Goal: Information Seeking & Learning: Learn about a topic

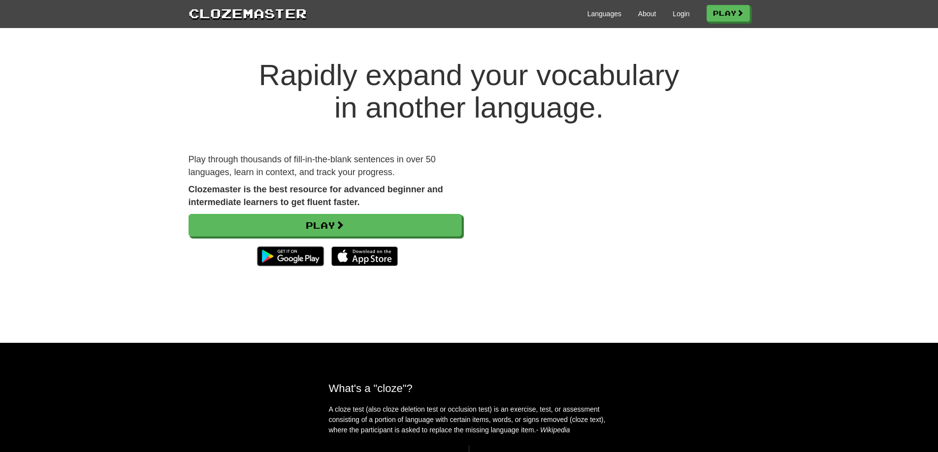
click at [664, 7] on div "Languages About Login Play" at bounding box center [528, 13] width 443 height 18
click at [670, 8] on div "Languages About Login Play" at bounding box center [528, 13] width 443 height 18
click at [673, 14] on link "Login" at bounding box center [680, 14] width 17 height 10
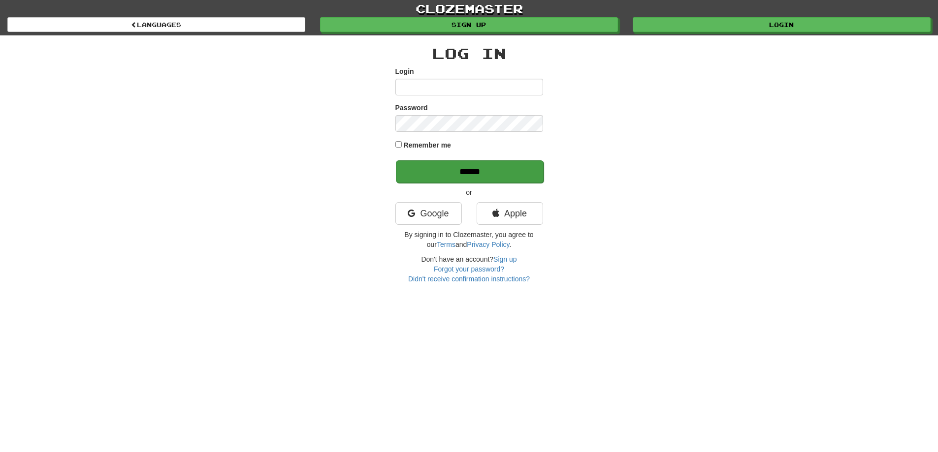
type input "**********"
click at [506, 168] on input "******" at bounding box center [470, 171] width 148 height 23
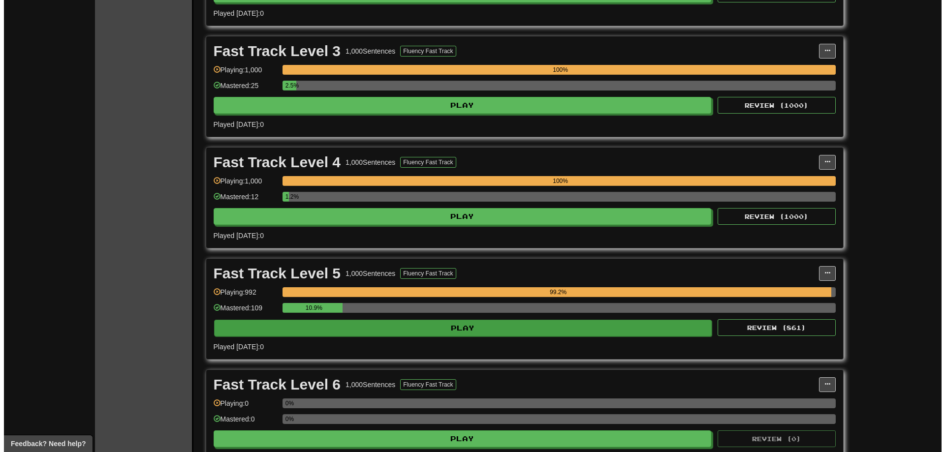
scroll to position [443, 0]
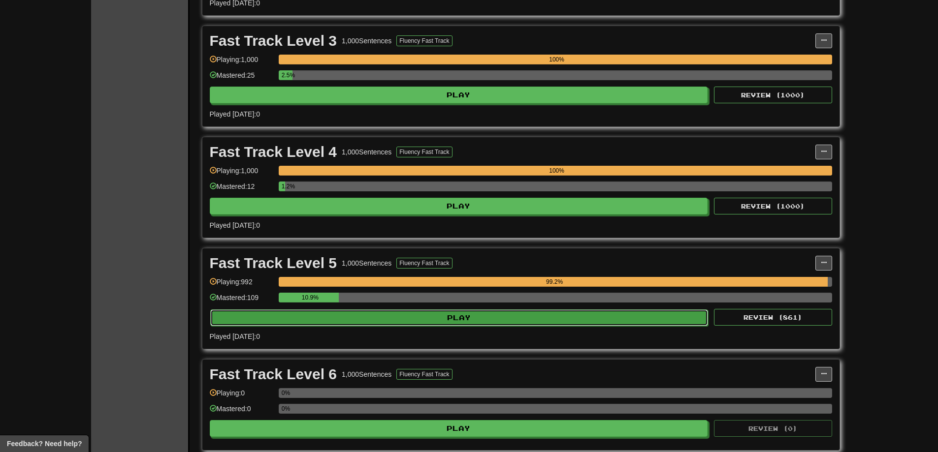
click at [583, 315] on button "Play" at bounding box center [459, 318] width 498 height 17
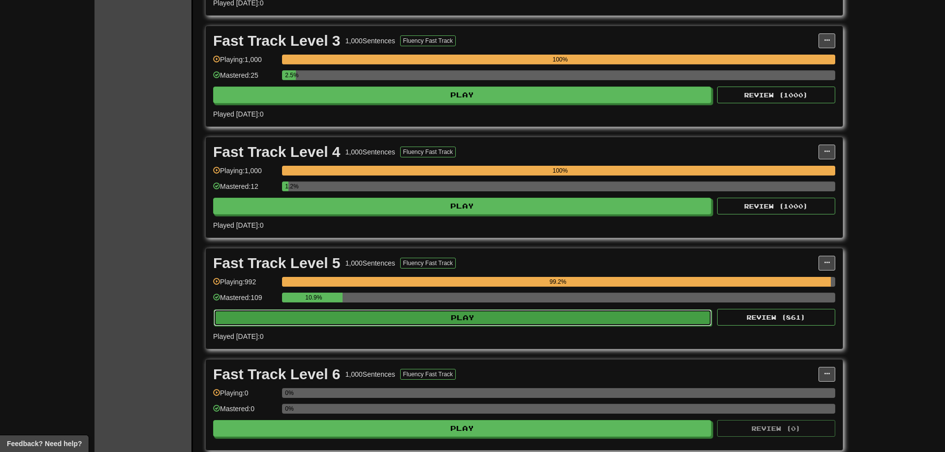
select select "**"
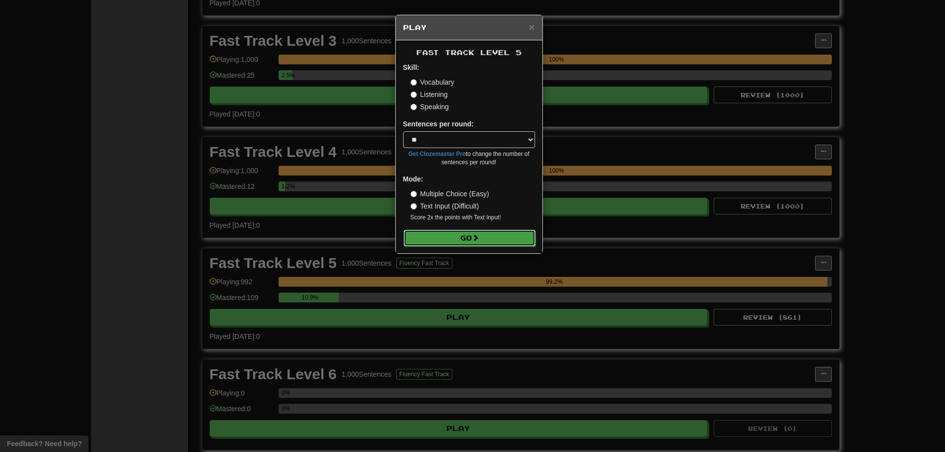
click at [488, 243] on button "Go" at bounding box center [470, 238] width 132 height 17
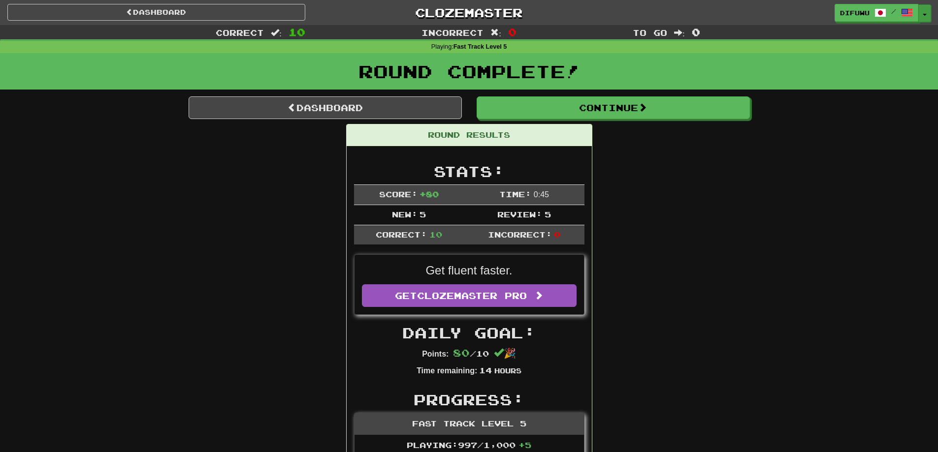
click at [927, 13] on button "Toggle Dropdown" at bounding box center [924, 13] width 13 height 18
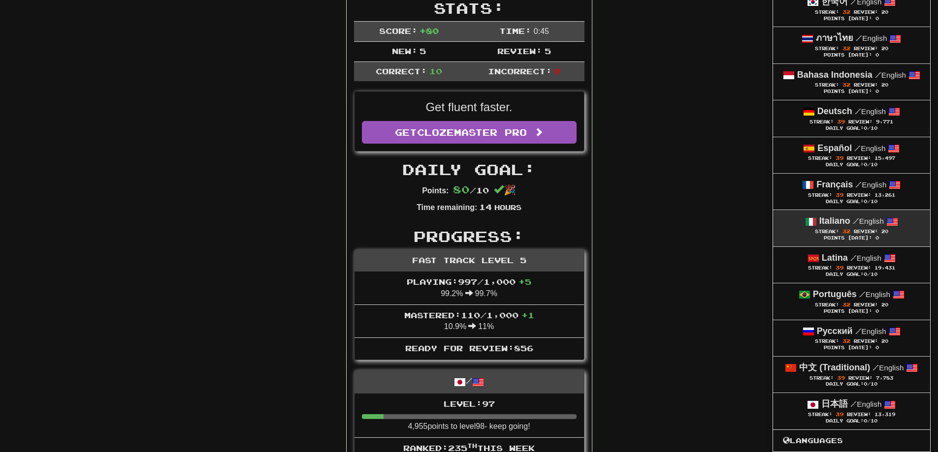
scroll to position [197, 0]
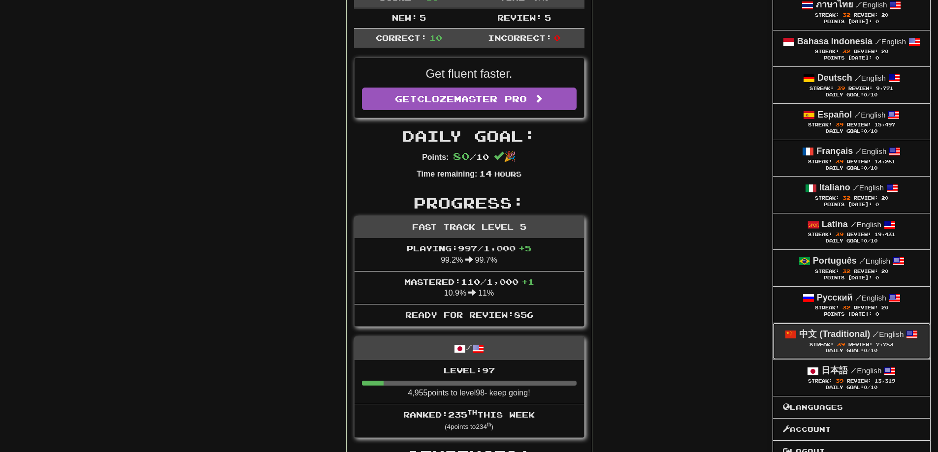
click at [867, 350] on span "0" at bounding box center [864, 350] width 3 height 5
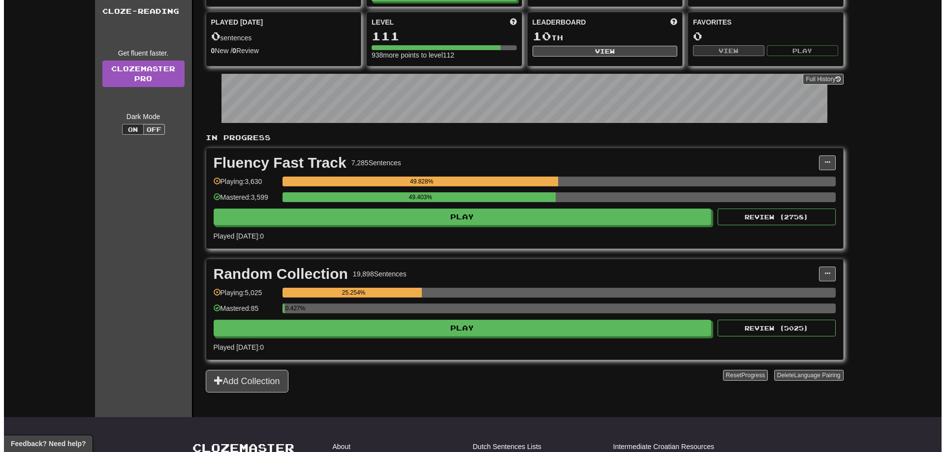
scroll to position [49, 0]
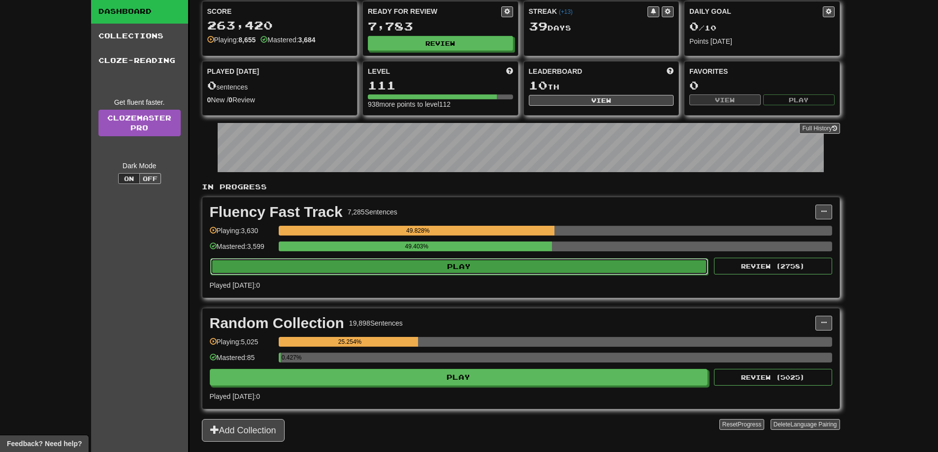
click at [630, 271] on button "Play" at bounding box center [459, 266] width 498 height 17
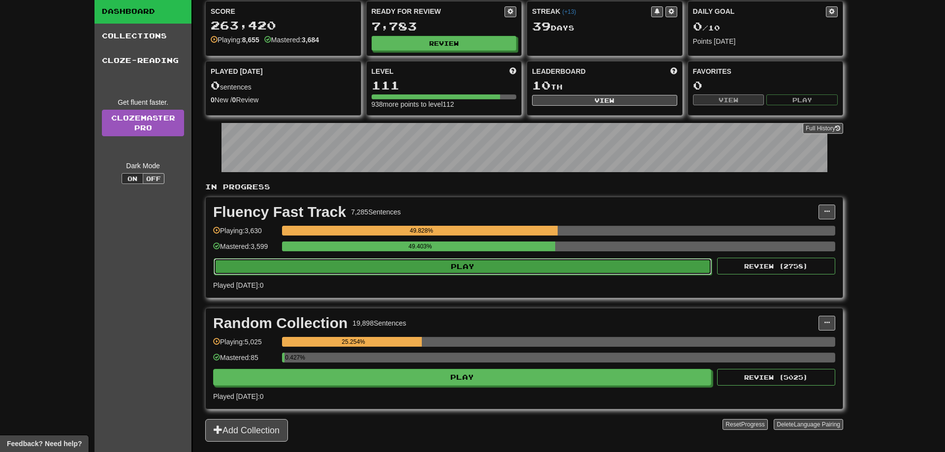
select select "**"
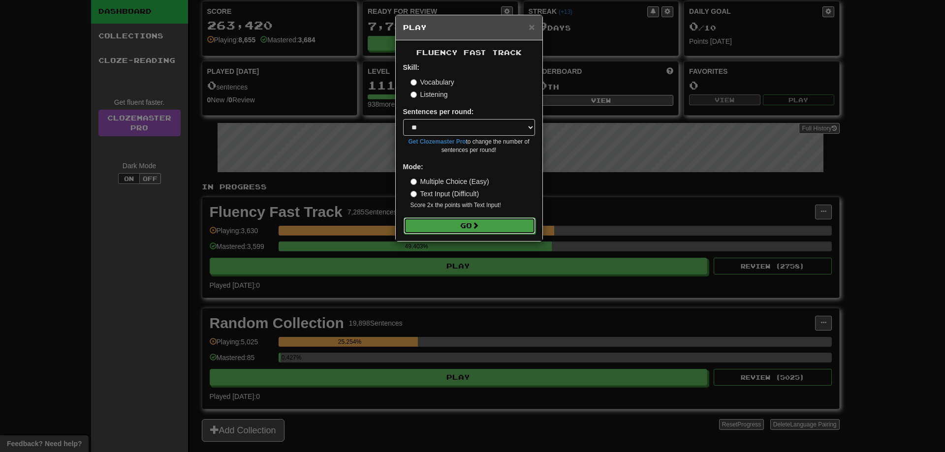
click at [477, 225] on span at bounding box center [475, 225] width 7 height 7
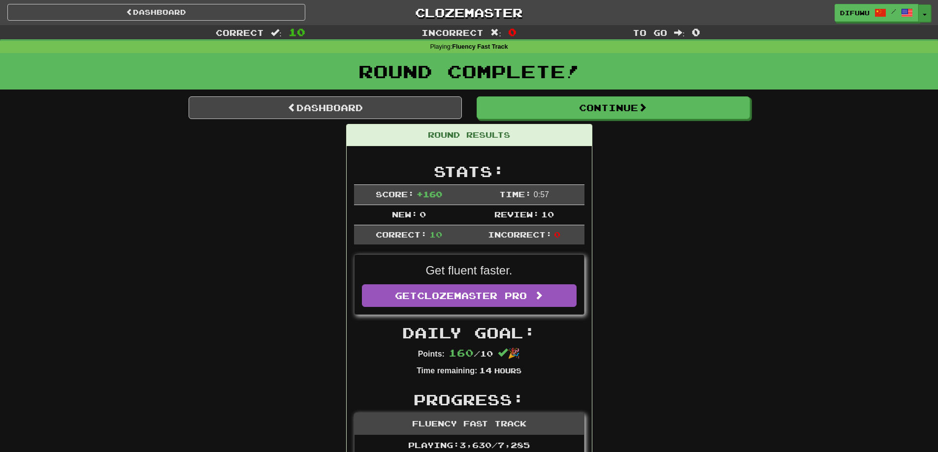
click at [924, 14] on span "button" at bounding box center [925, 15] width 4 height 2
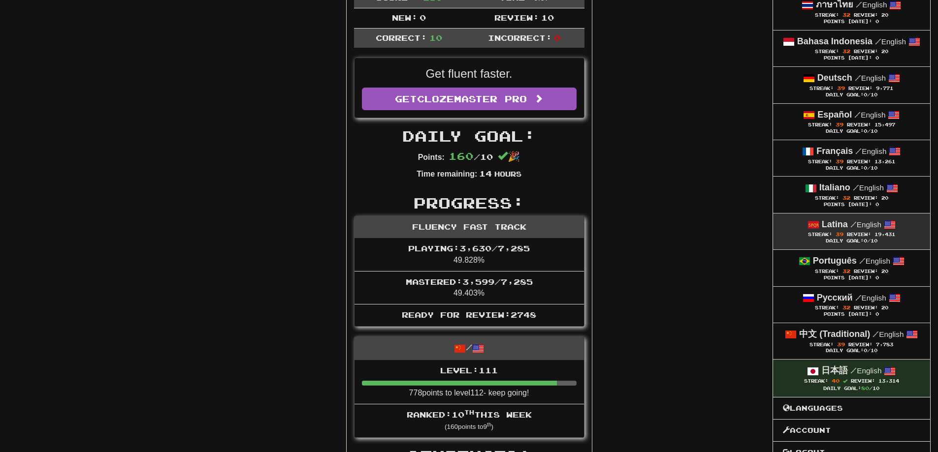
scroll to position [246, 0]
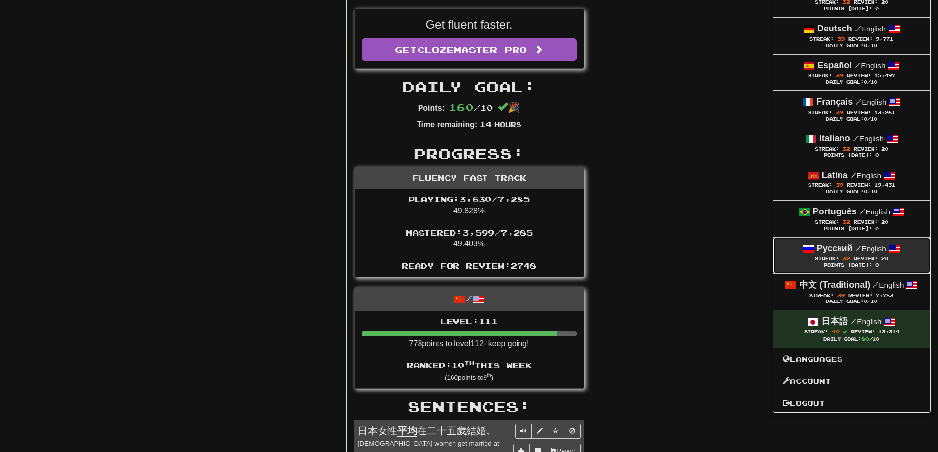
click at [828, 264] on div "Points Today: 0" at bounding box center [851, 265] width 137 height 6
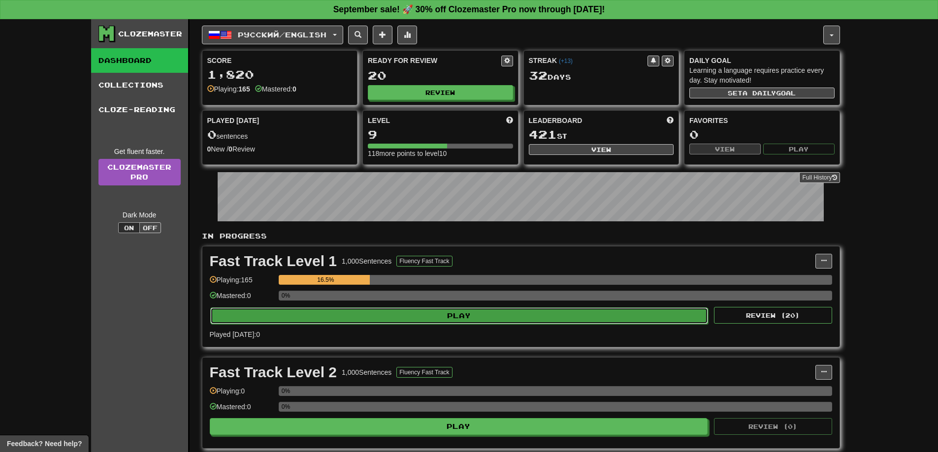
click at [553, 319] on button "Play" at bounding box center [459, 316] width 498 height 17
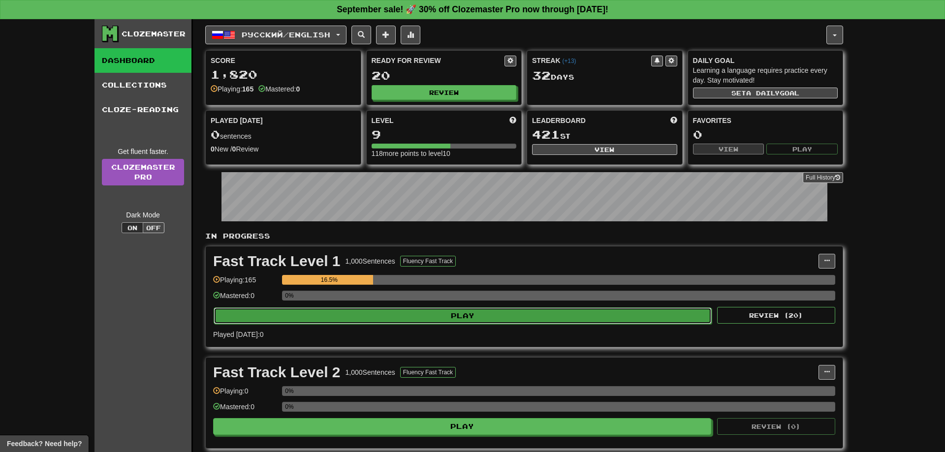
select select "**"
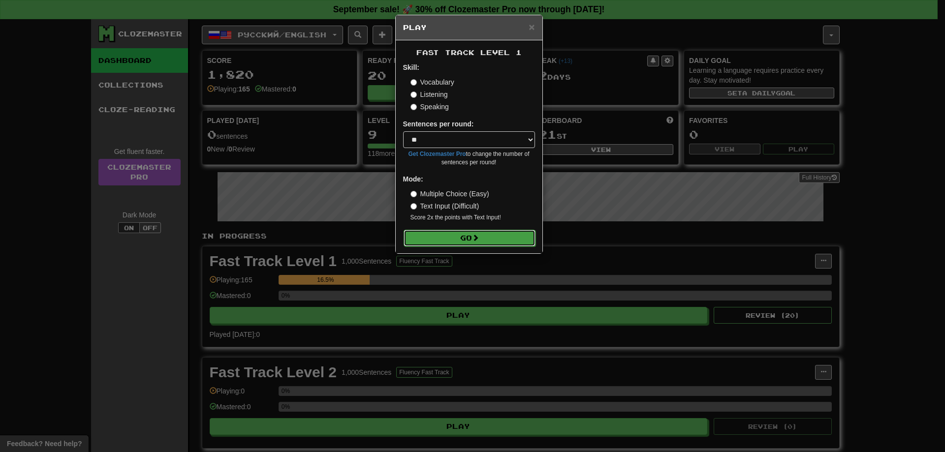
click at [479, 233] on button "Go" at bounding box center [470, 238] width 132 height 17
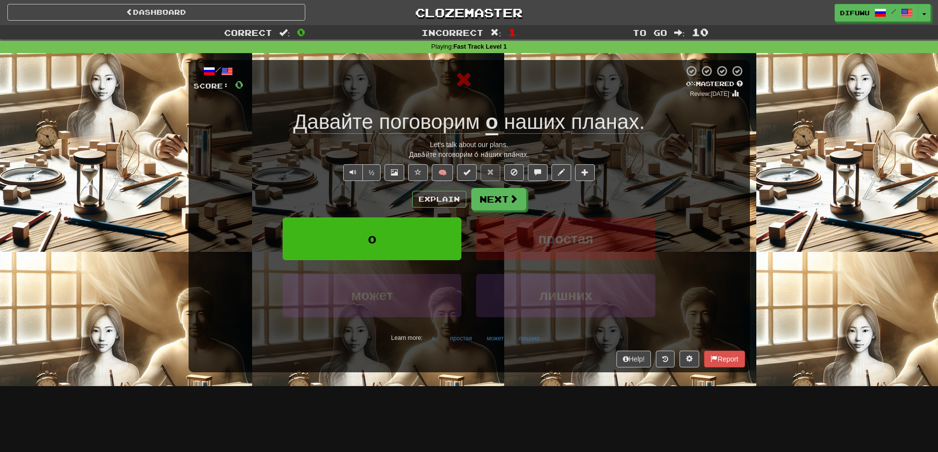
click at [443, 208] on div "Explain Next" at bounding box center [468, 199] width 551 height 23
click at [439, 201] on button "Explain" at bounding box center [439, 199] width 54 height 17
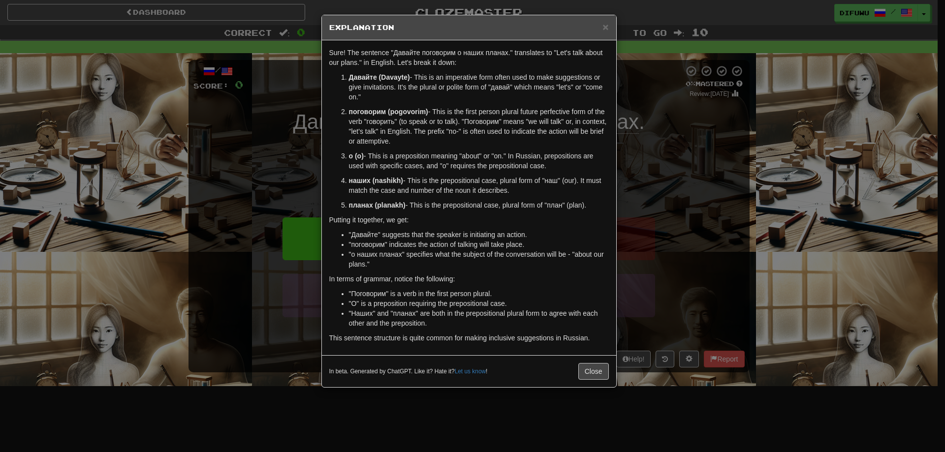
click at [625, 216] on div "× Explanation Sure! The sentence "Давайте поговорим о наших планах." translates…" at bounding box center [472, 226] width 945 height 452
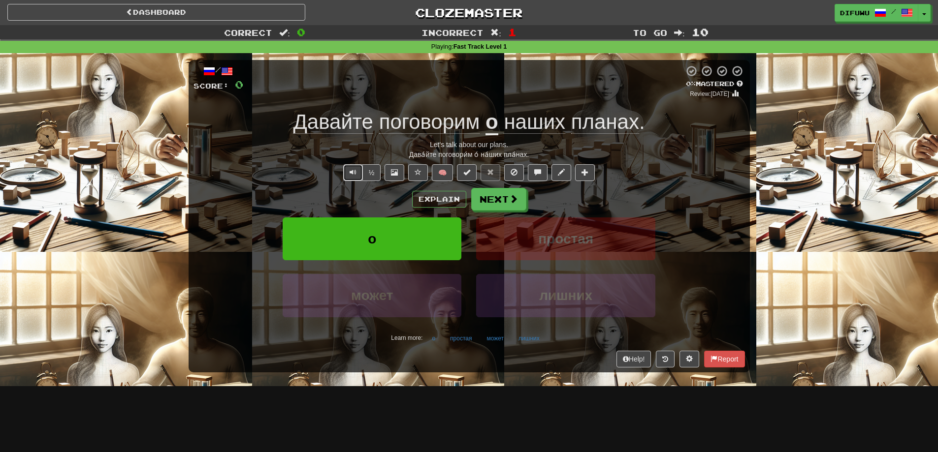
click at [354, 167] on button "Text-to-speech controls" at bounding box center [353, 172] width 20 height 17
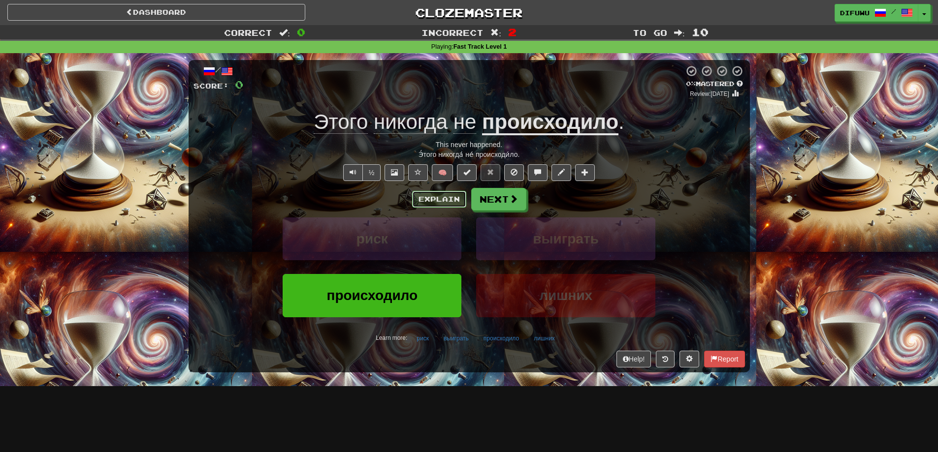
click at [423, 201] on button "Explain" at bounding box center [439, 199] width 54 height 17
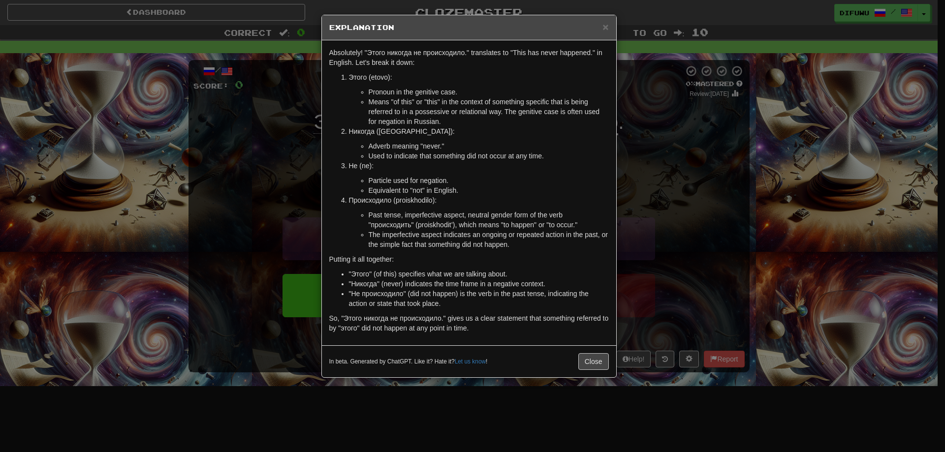
click at [699, 150] on div "× Explanation Absolutely! "Этого никогда не происходило." translates to "This h…" at bounding box center [472, 226] width 945 height 452
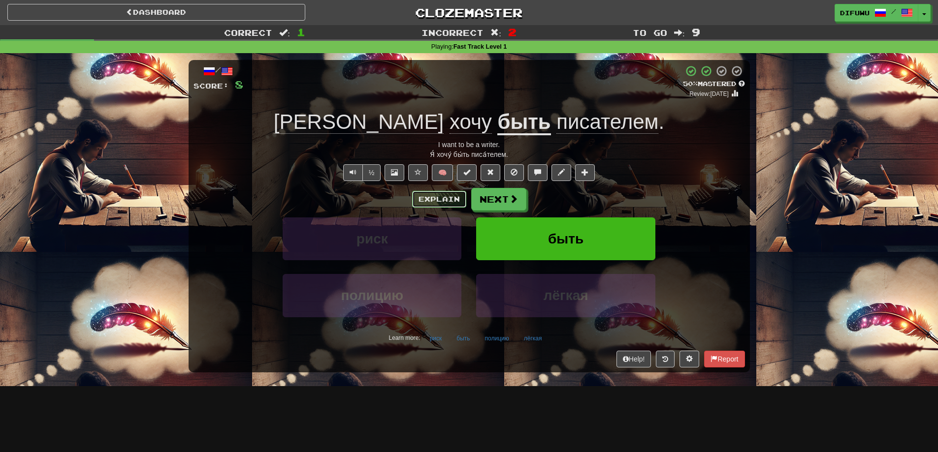
click at [433, 205] on button "Explain" at bounding box center [439, 199] width 54 height 17
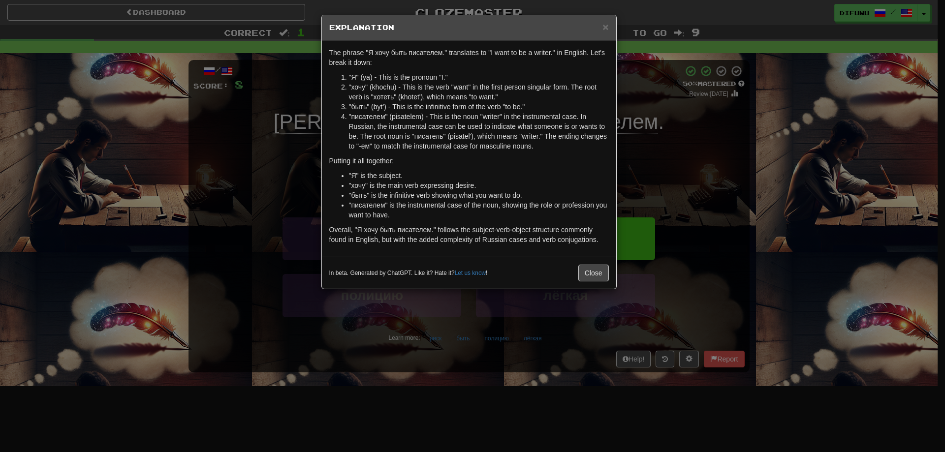
click at [692, 210] on div "× Explanation The phrase "Я хочу быть писателем." translates to "I want to be a…" at bounding box center [472, 226] width 945 height 452
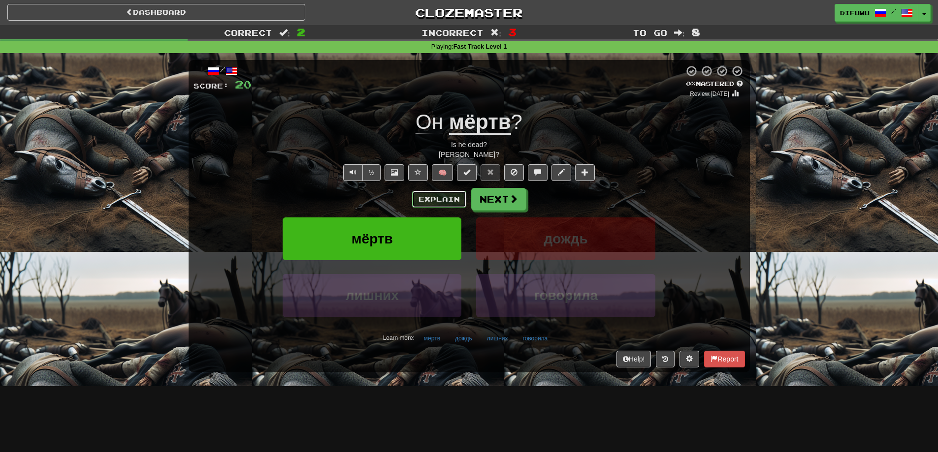
click at [452, 199] on button "Explain" at bounding box center [439, 199] width 54 height 17
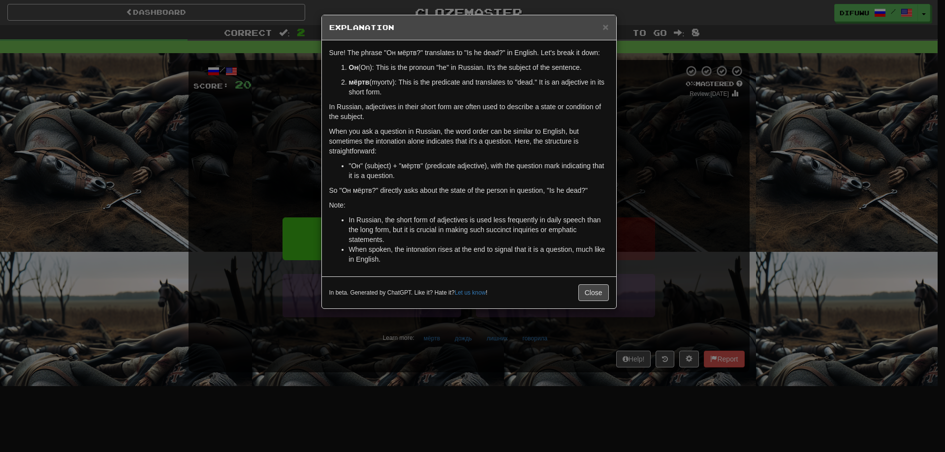
click at [710, 153] on div "× Explanation Sure! The phrase "Он мёртв?" translates to "Is he dead?" in Engli…" at bounding box center [472, 226] width 945 height 452
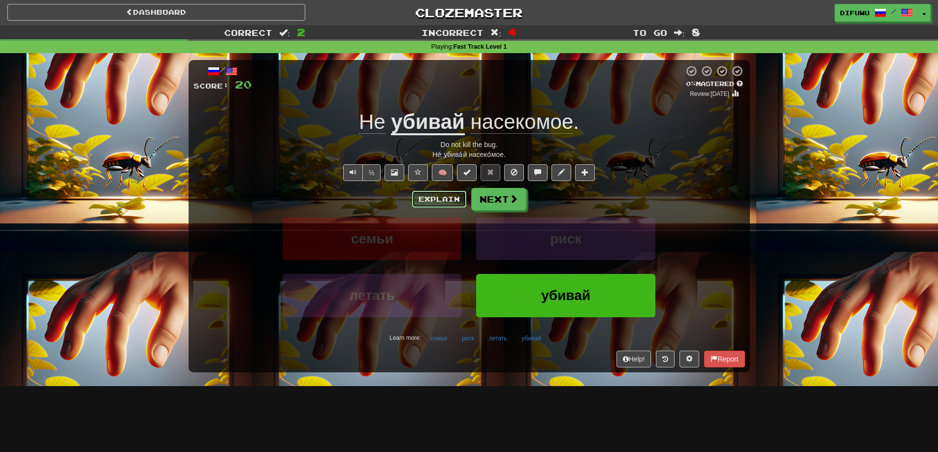
click at [441, 202] on button "Explain" at bounding box center [439, 199] width 54 height 17
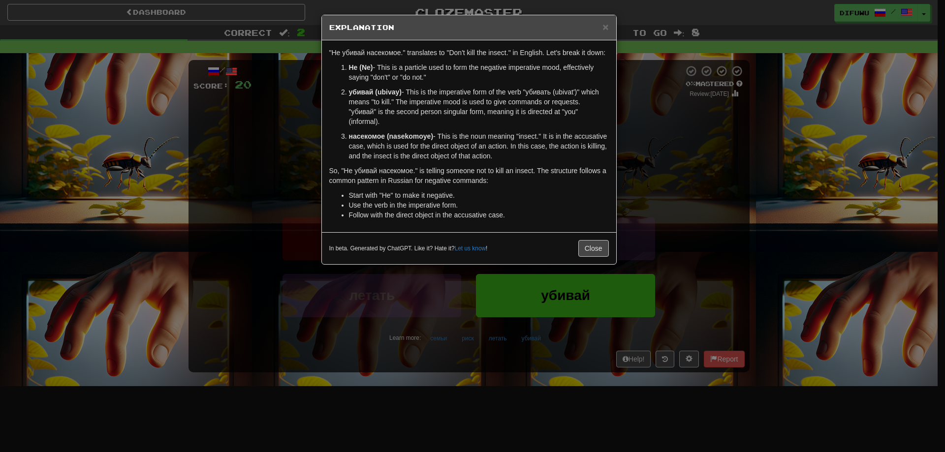
click at [708, 193] on div "× Explanation "Не убивай насекомое." translates to "Don't kill the insect." in …" at bounding box center [472, 226] width 945 height 452
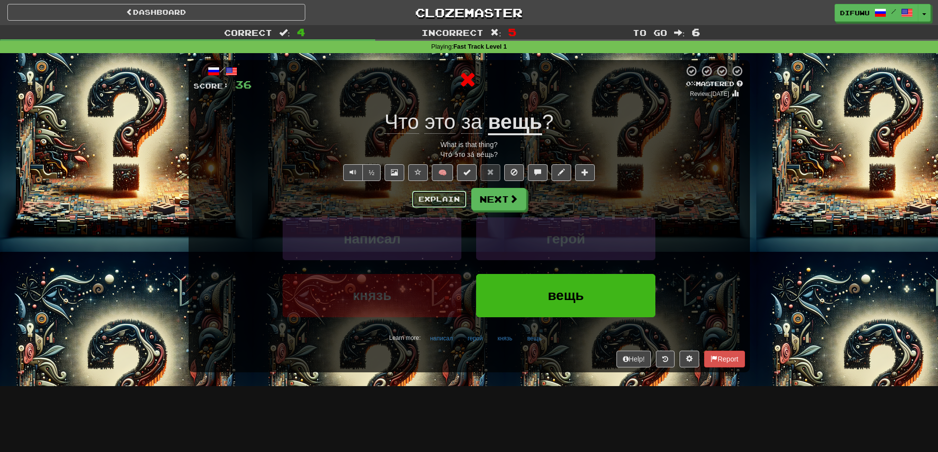
click at [459, 198] on button "Explain" at bounding box center [439, 199] width 54 height 17
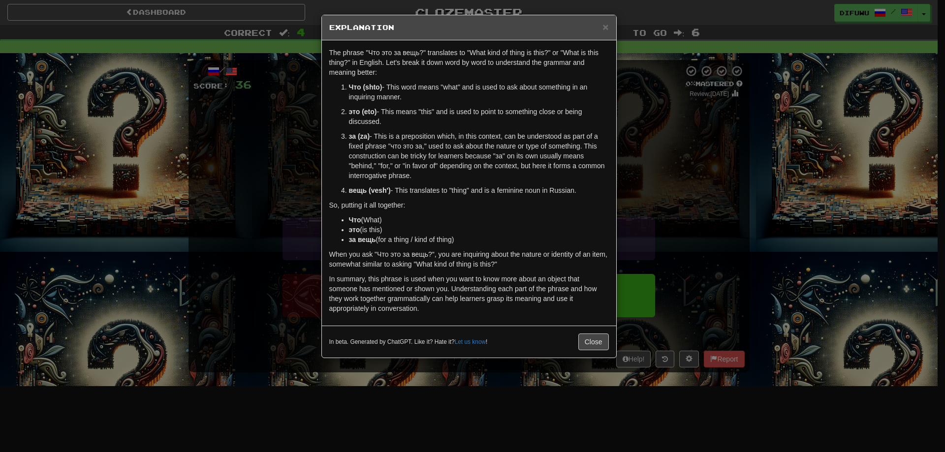
click at [754, 246] on div "× Explanation The phrase "Что это за вещь?" translates to "What kind of thing i…" at bounding box center [472, 226] width 945 height 452
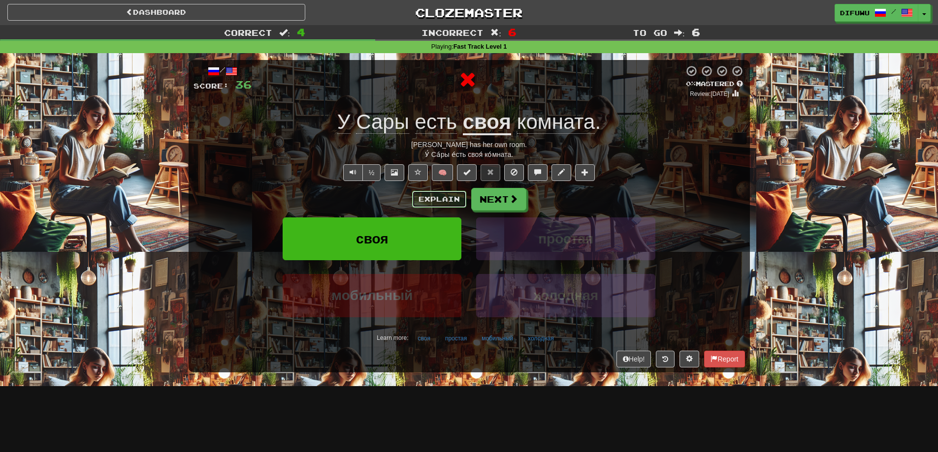
click at [431, 195] on button "Explain" at bounding box center [439, 199] width 54 height 17
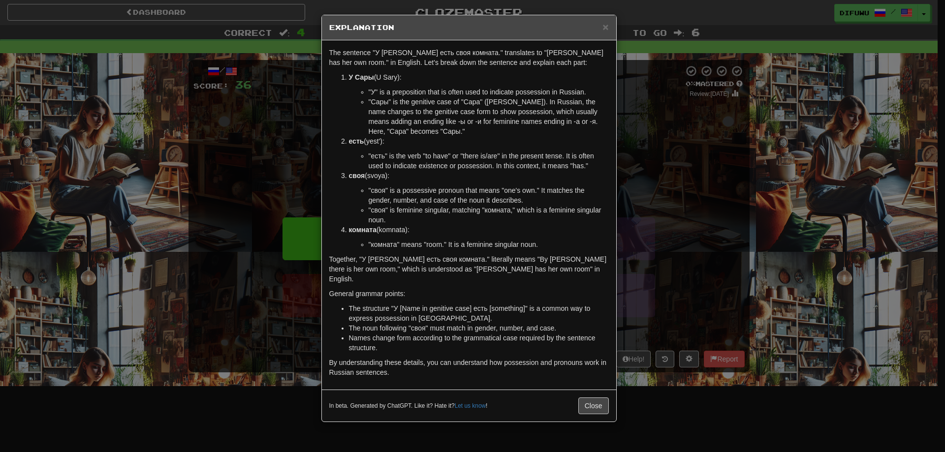
click at [689, 176] on div "× Explanation The sentence "У Сары есть своя комната." translates to "Sara has …" at bounding box center [472, 226] width 945 height 452
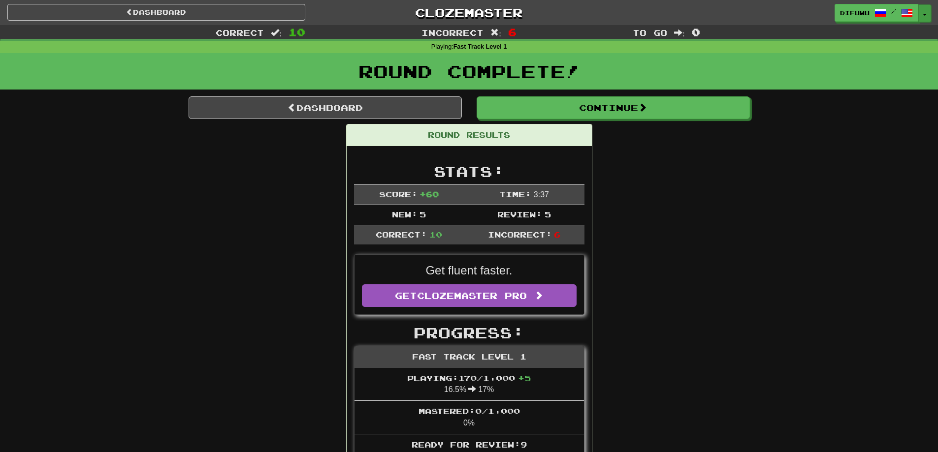
click at [926, 14] on button "Toggle Dropdown" at bounding box center [924, 13] width 13 height 18
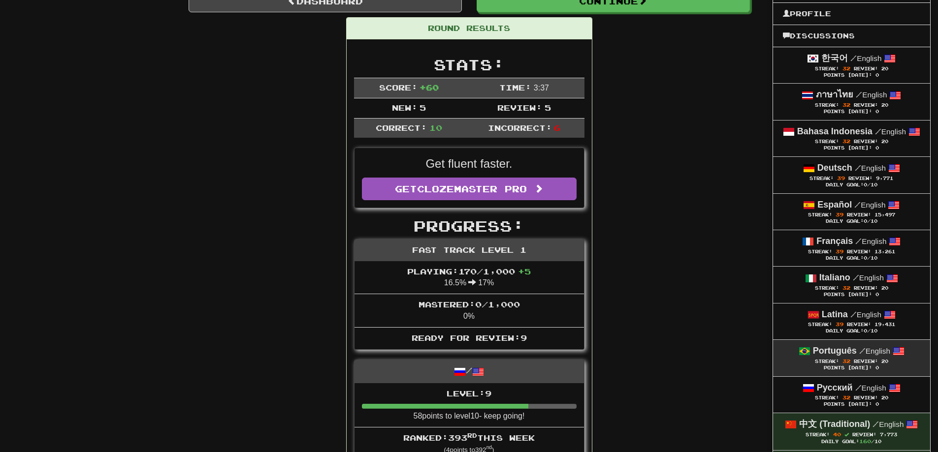
scroll to position [295, 0]
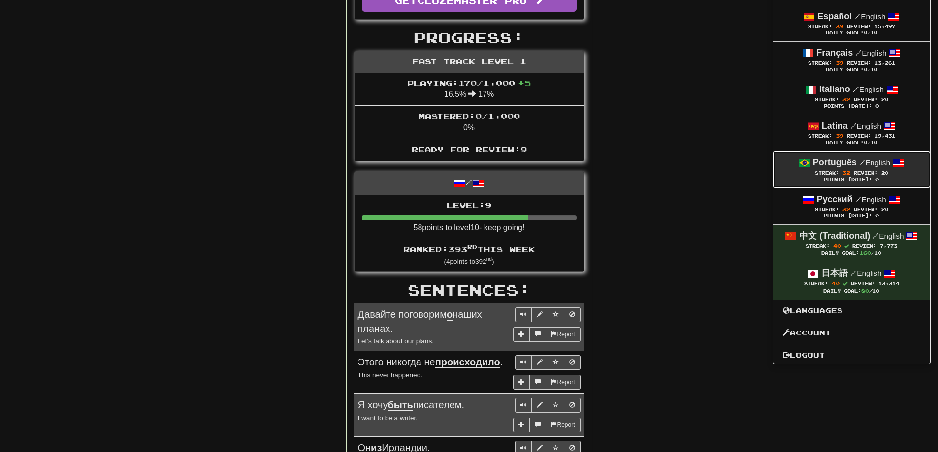
click at [854, 174] on span "Review:" at bounding box center [866, 172] width 24 height 5
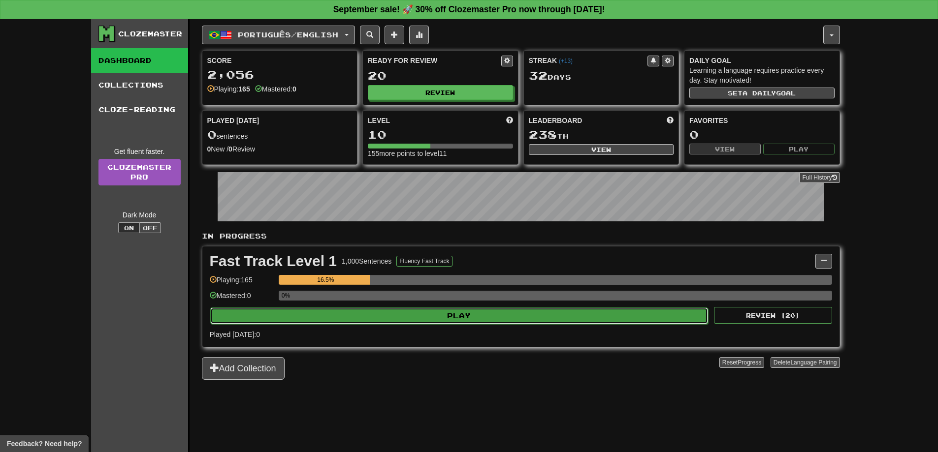
click at [539, 311] on button "Play" at bounding box center [459, 316] width 498 height 17
select select "**"
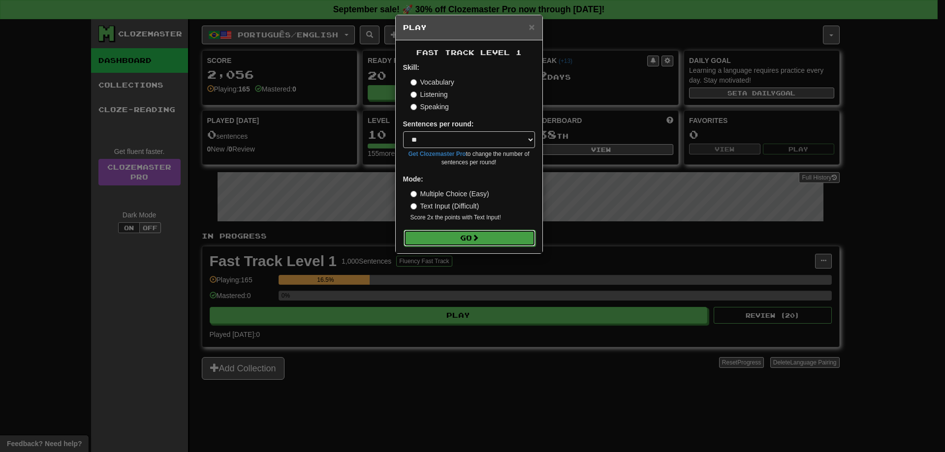
click at [427, 235] on button "Go" at bounding box center [470, 238] width 132 height 17
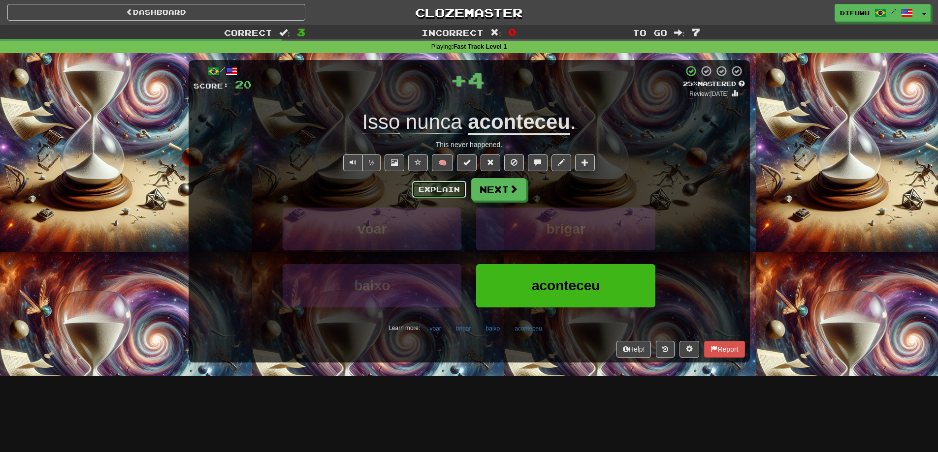
click at [436, 196] on button "Explain" at bounding box center [439, 189] width 54 height 17
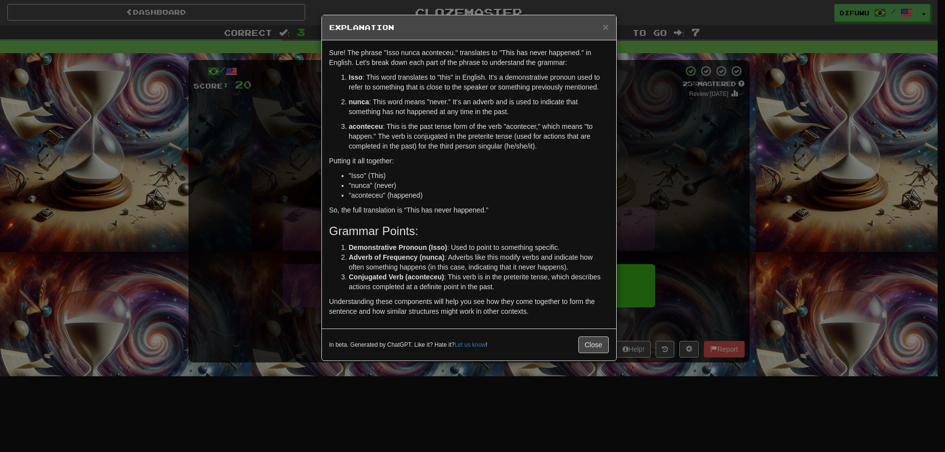
click at [669, 238] on div "× Explanation Sure! The phrase "Isso nunca aconteceu." translates to "This has …" at bounding box center [472, 226] width 945 height 452
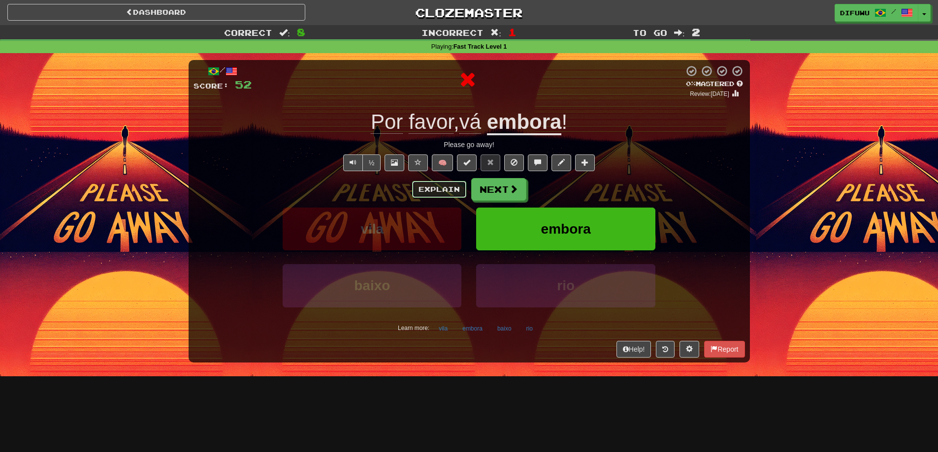
click at [445, 192] on button "Explain" at bounding box center [439, 189] width 54 height 17
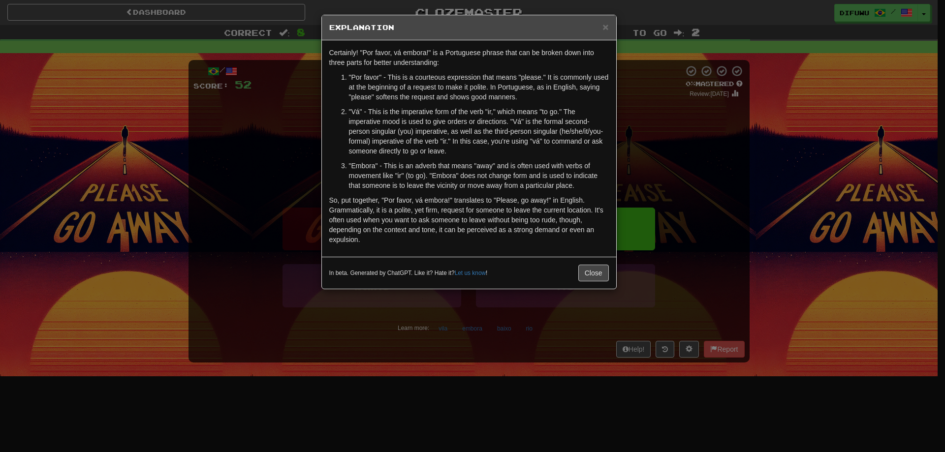
click at [732, 179] on div "× Explanation Certainly! "Por favor, vá embora!" is a Portuguese phrase that ca…" at bounding box center [472, 226] width 945 height 452
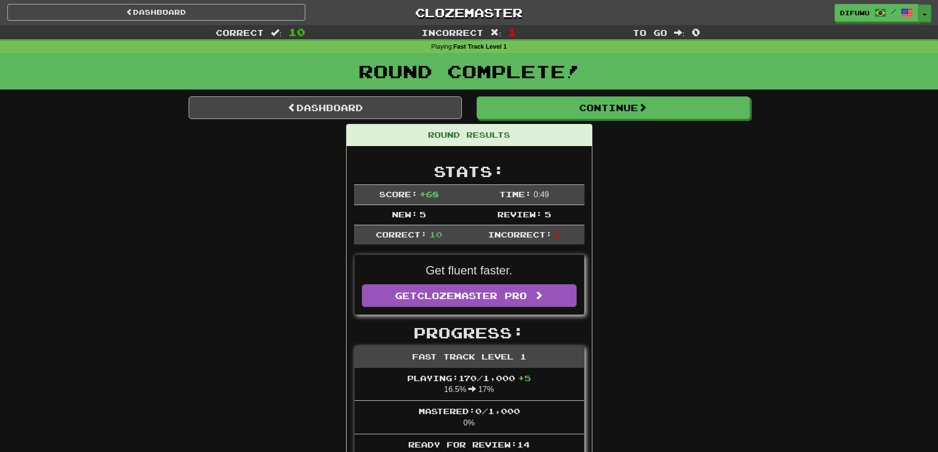
click at [928, 9] on button "Toggle Dropdown" at bounding box center [924, 13] width 13 height 18
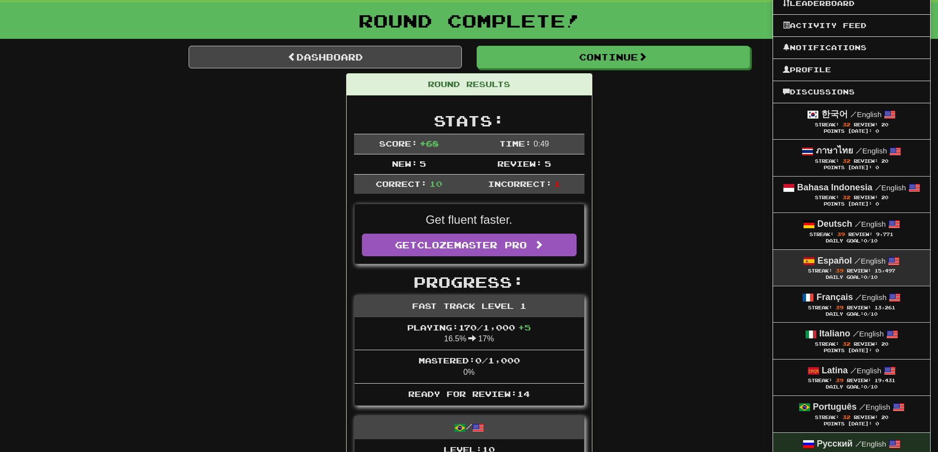
scroll to position [98, 0]
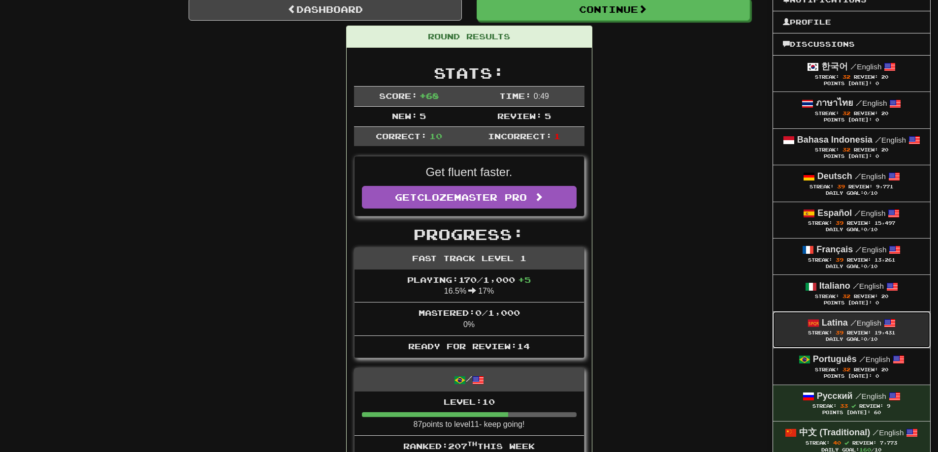
click at [860, 329] on div "Streak: 39 Review: 19,431" at bounding box center [851, 332] width 137 height 7
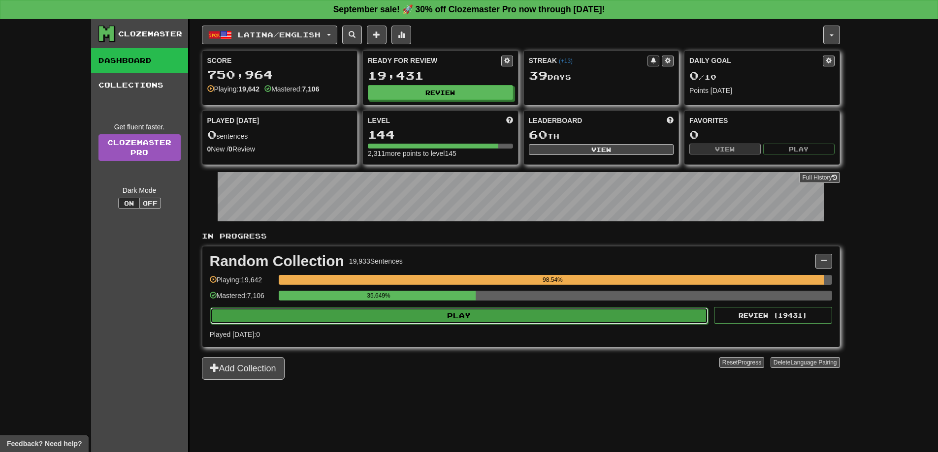
click at [591, 323] on button "Play" at bounding box center [459, 316] width 498 height 17
select select "**"
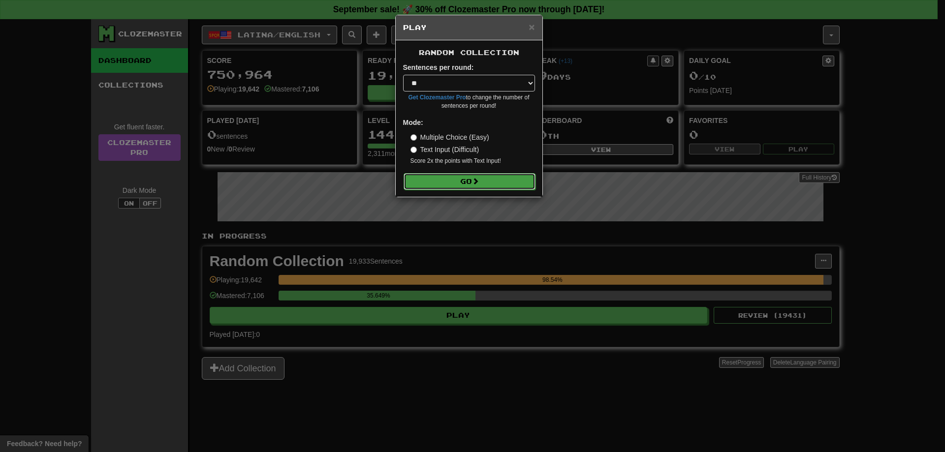
click at [479, 181] on span at bounding box center [475, 181] width 7 height 7
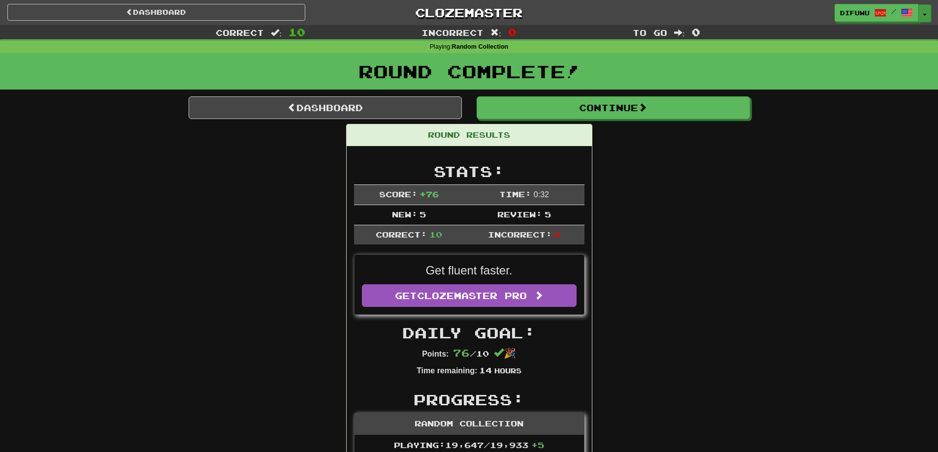
click at [929, 13] on button "Toggle Dropdown" at bounding box center [924, 13] width 13 height 18
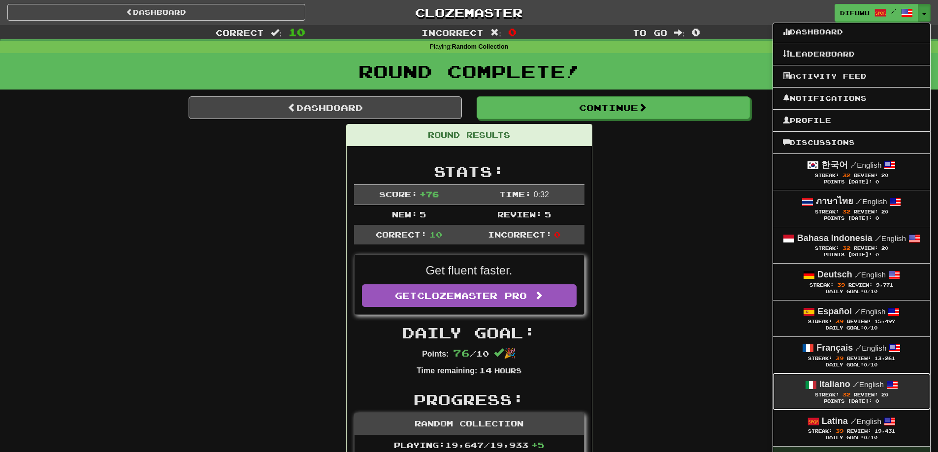
click at [806, 380] on span at bounding box center [811, 386] width 12 height 12
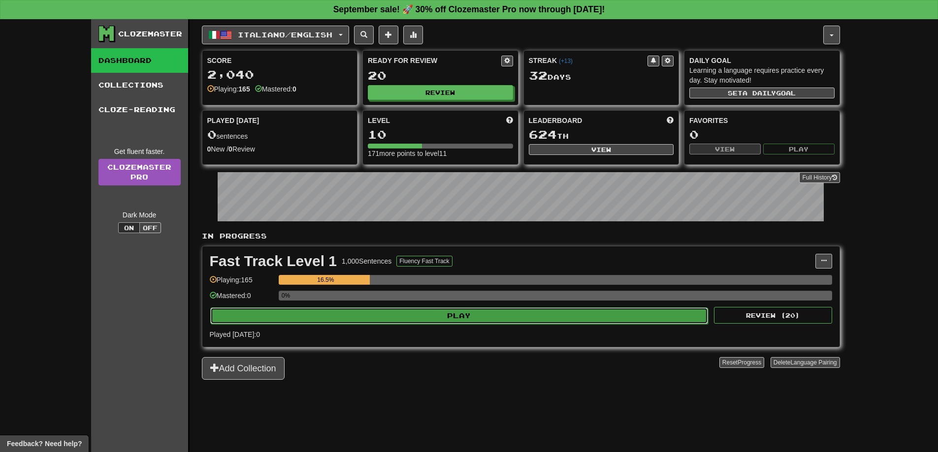
click at [544, 313] on button "Play" at bounding box center [459, 316] width 498 height 17
select select "**"
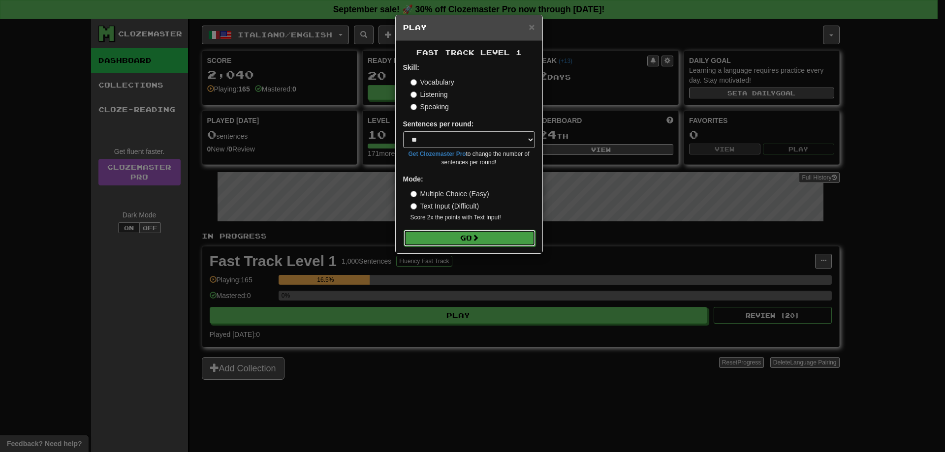
click at [439, 240] on button "Go" at bounding box center [470, 238] width 132 height 17
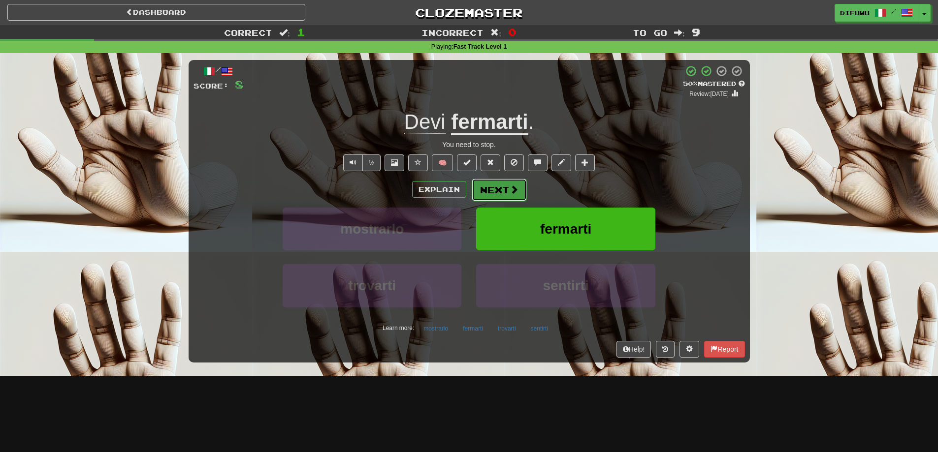
click at [516, 192] on span at bounding box center [514, 189] width 9 height 9
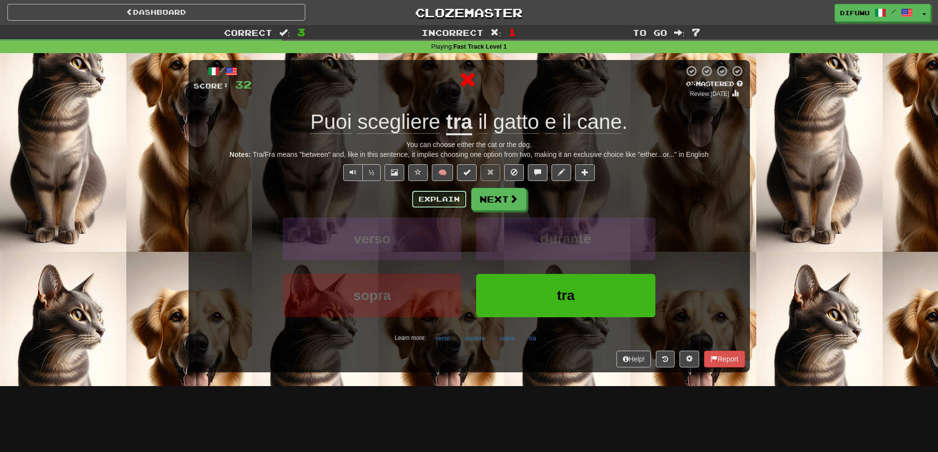
click at [435, 200] on button "Explain" at bounding box center [439, 199] width 54 height 17
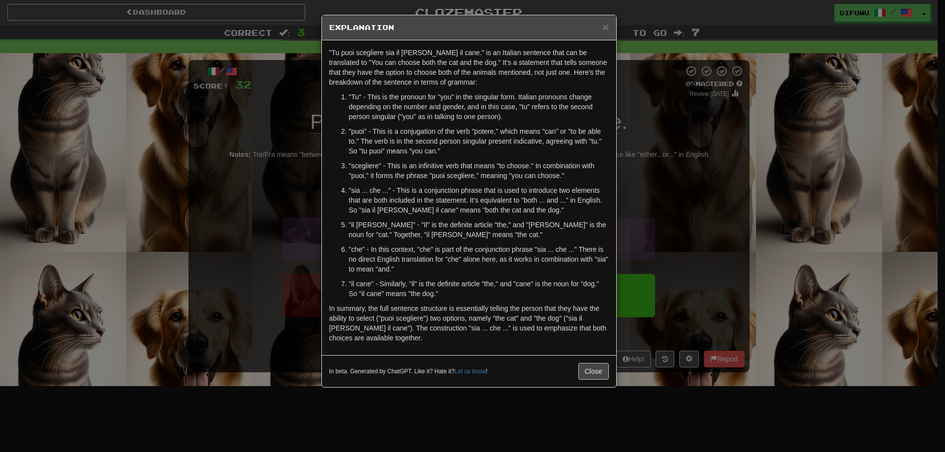
click at [689, 311] on div "× Explanation "Tu puoi scegliere sia il gatto che il cane." is an Italian sente…" at bounding box center [472, 226] width 945 height 452
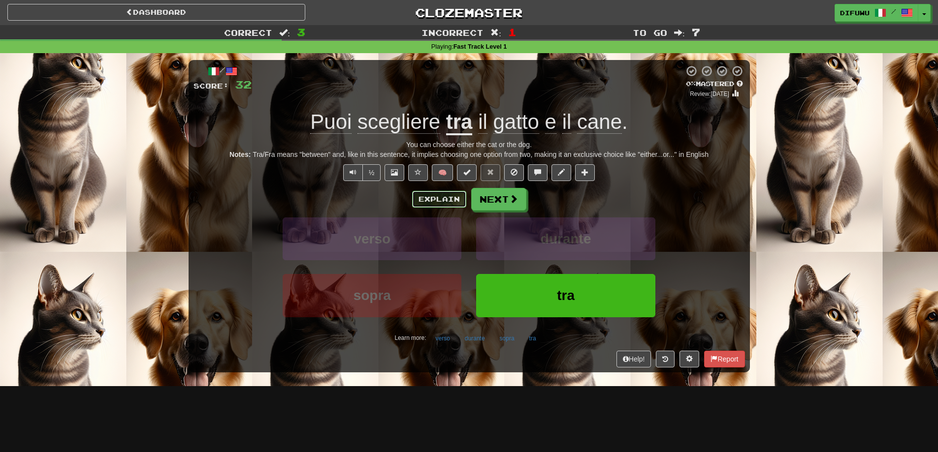
click at [418, 203] on button "Explain" at bounding box center [439, 199] width 54 height 17
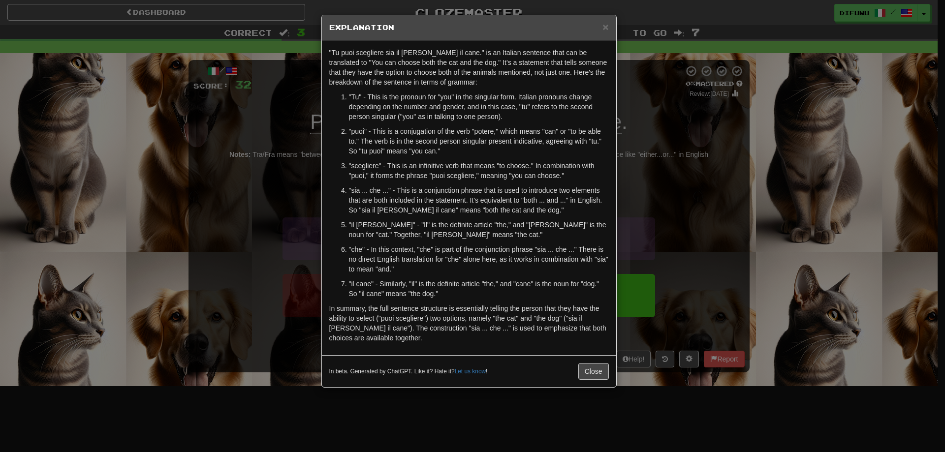
click at [771, 221] on div "× Explanation "Tu puoi scegliere sia il gatto che il cane." is an Italian sente…" at bounding box center [472, 226] width 945 height 452
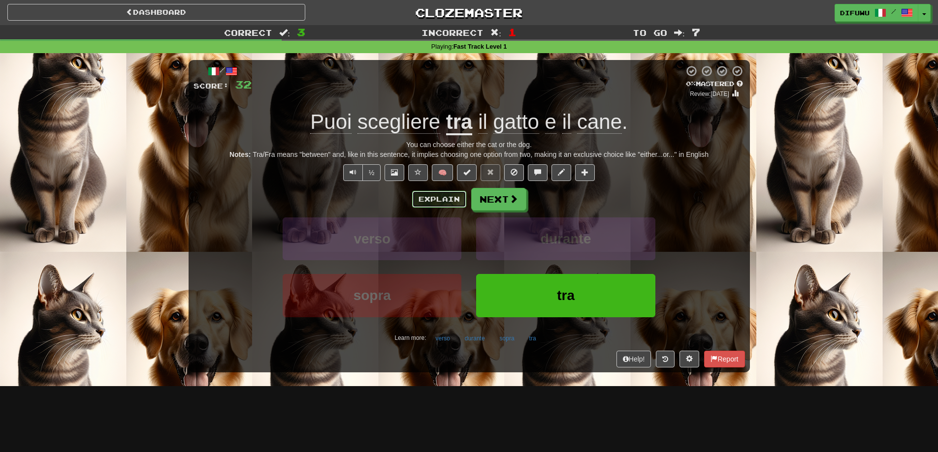
click at [441, 201] on button "Explain" at bounding box center [439, 199] width 54 height 17
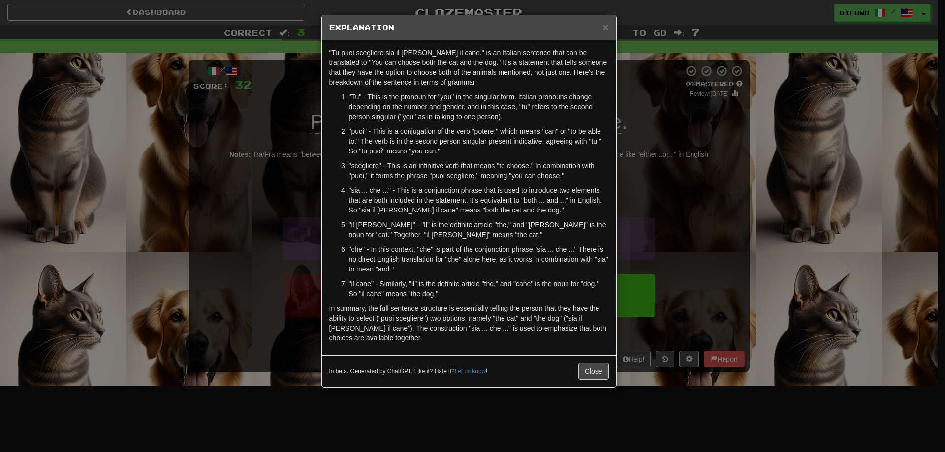
click at [717, 223] on div "× Explanation "Tu puoi scegliere sia il gatto che il cane." is an Italian sente…" at bounding box center [472, 226] width 945 height 452
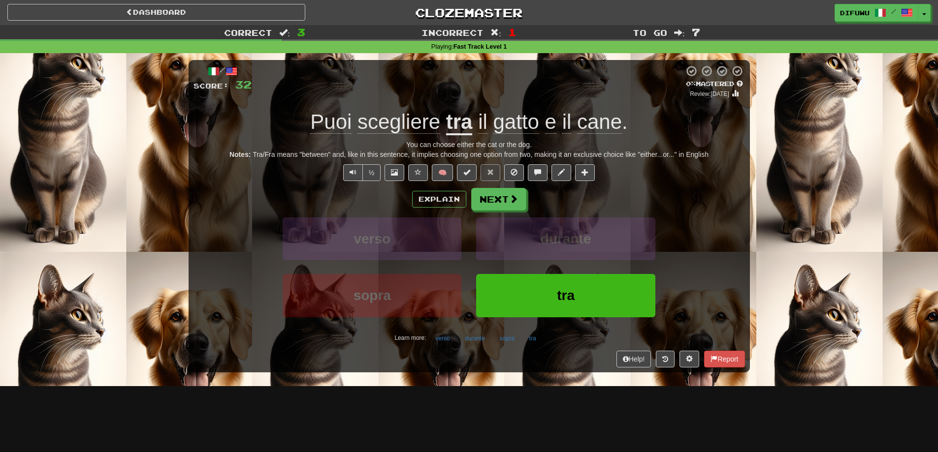
click at [463, 119] on u "tra" at bounding box center [459, 122] width 27 height 25
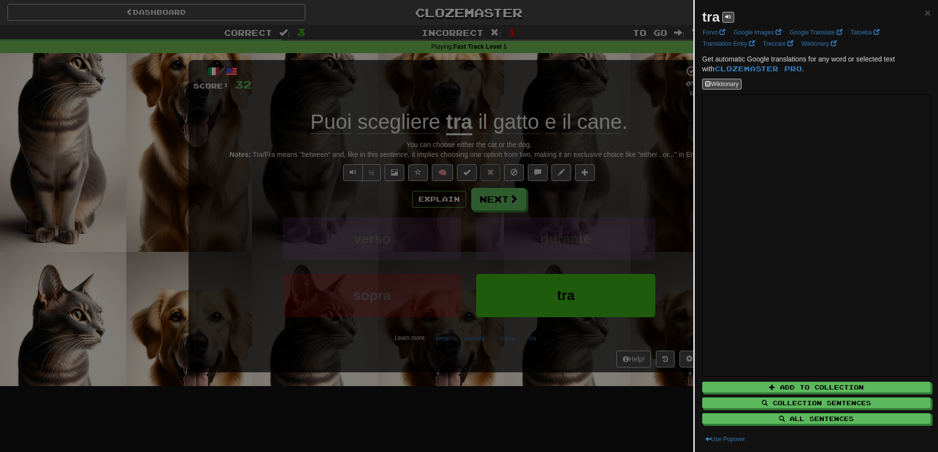
click at [624, 219] on div at bounding box center [469, 226] width 938 height 452
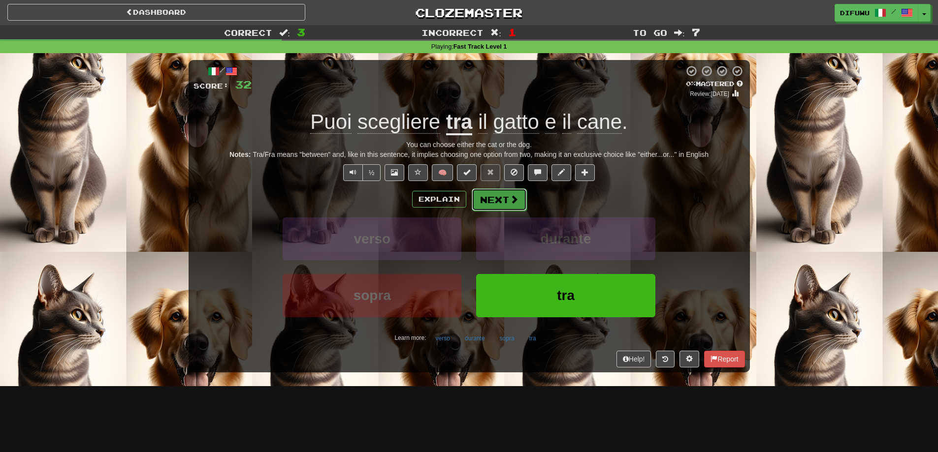
click at [502, 205] on button "Next" at bounding box center [499, 200] width 55 height 23
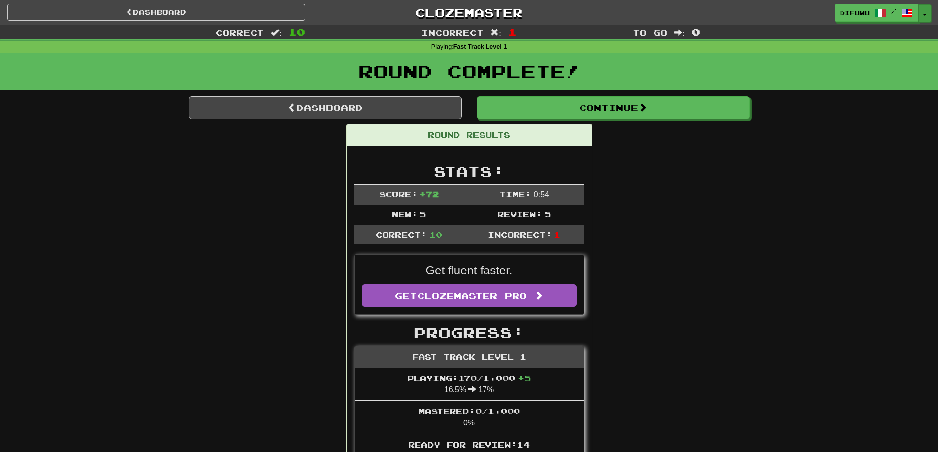
click at [925, 19] on button "Toggle Dropdown" at bounding box center [924, 13] width 13 height 18
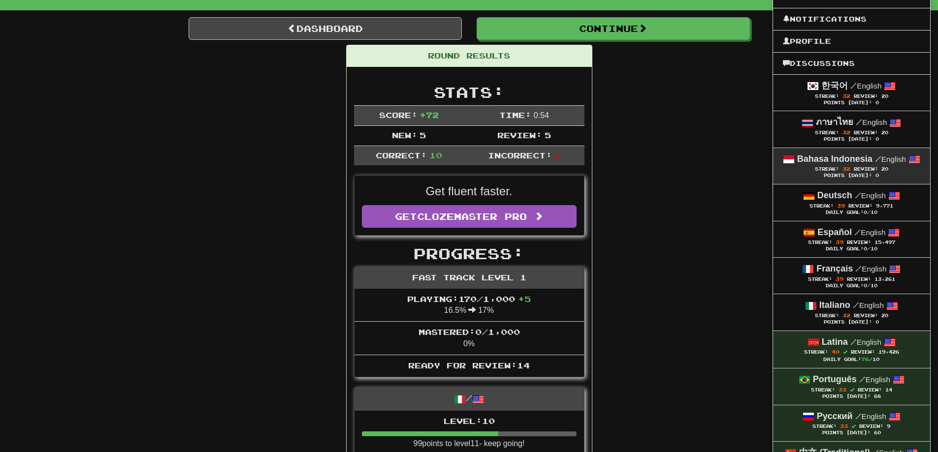
scroll to position [98, 0]
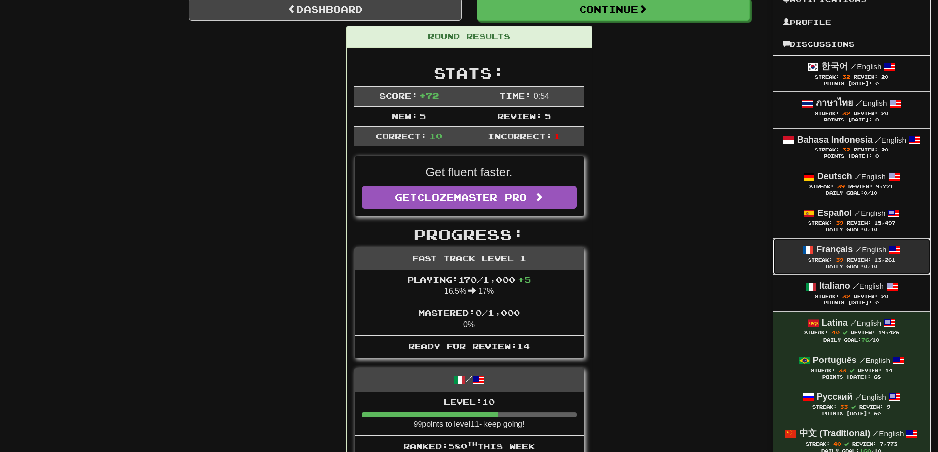
click at [878, 262] on span "13,261" at bounding box center [884, 259] width 21 height 5
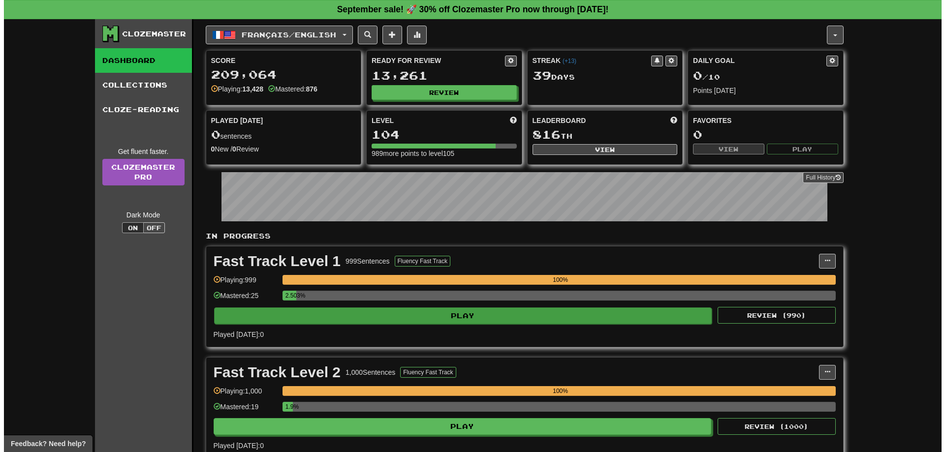
scroll to position [345, 0]
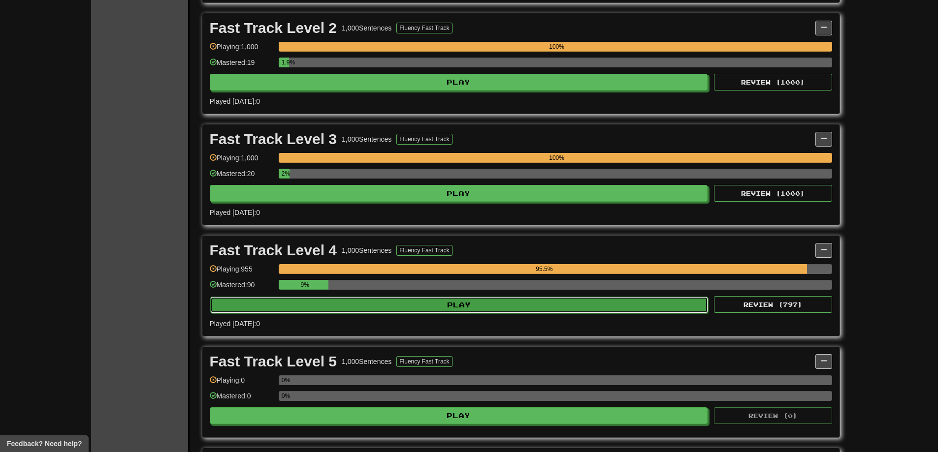
click at [608, 308] on button "Play" at bounding box center [459, 305] width 498 height 17
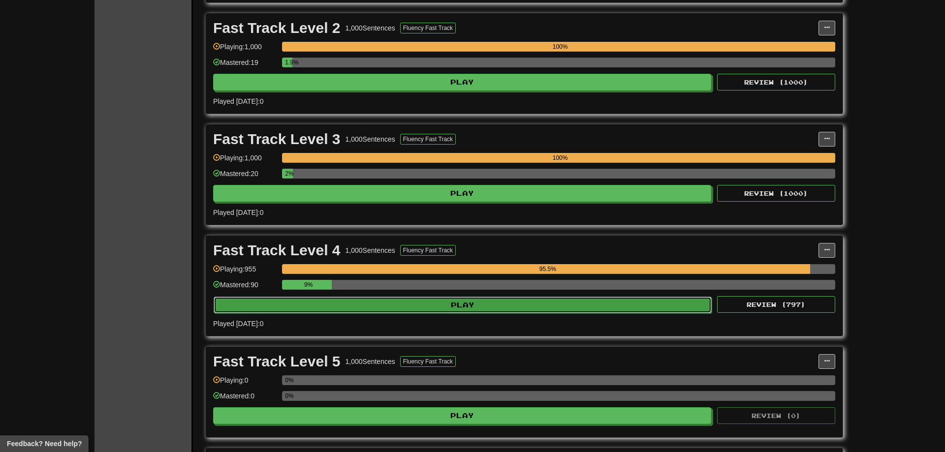
select select "**"
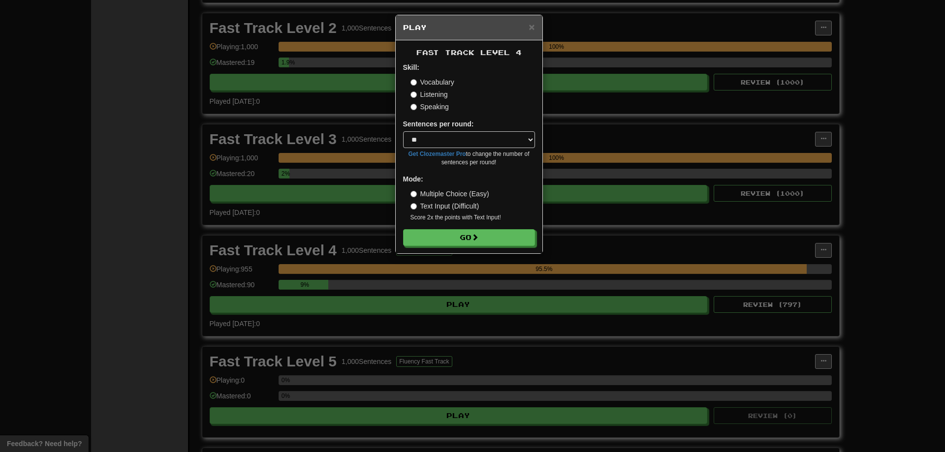
click at [504, 247] on div "Fast Track Level 4 Skill: Vocabulary Listening Speaking Sentences per round: * …" at bounding box center [469, 146] width 147 height 213
click at [504, 243] on button "Go" at bounding box center [470, 238] width 132 height 17
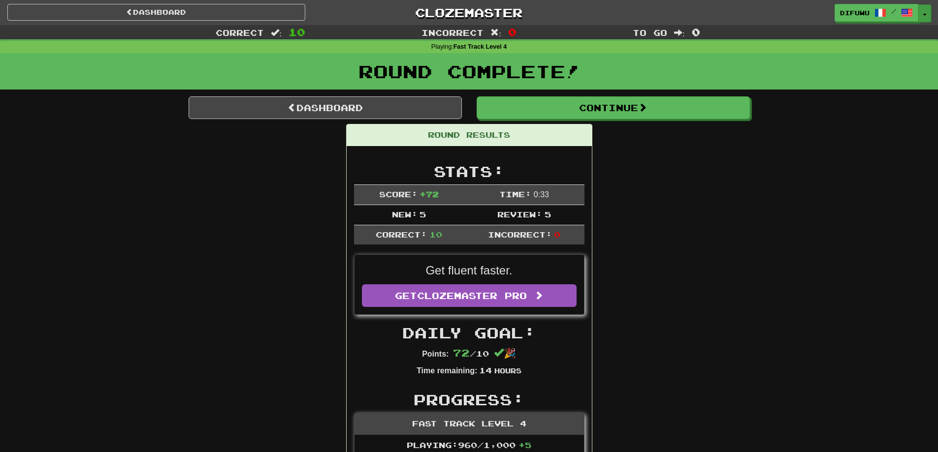
click at [922, 9] on button "Toggle Dropdown" at bounding box center [924, 13] width 13 height 18
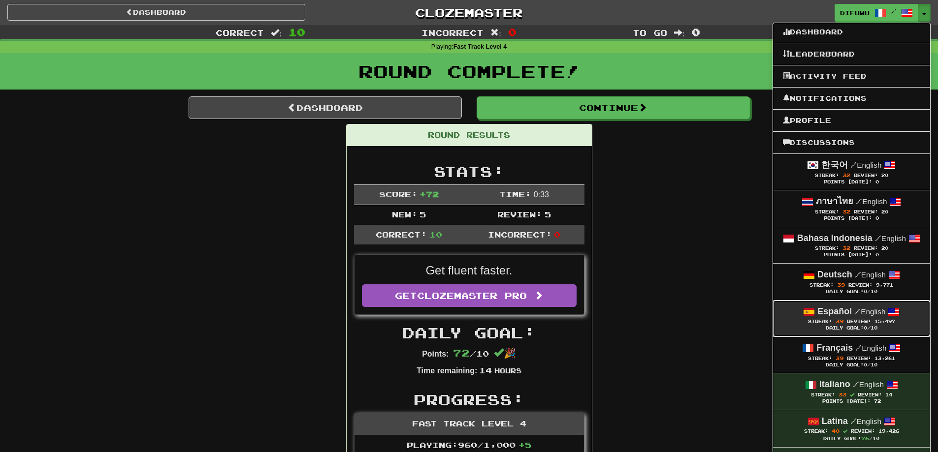
click at [809, 317] on span at bounding box center [809, 312] width 12 height 12
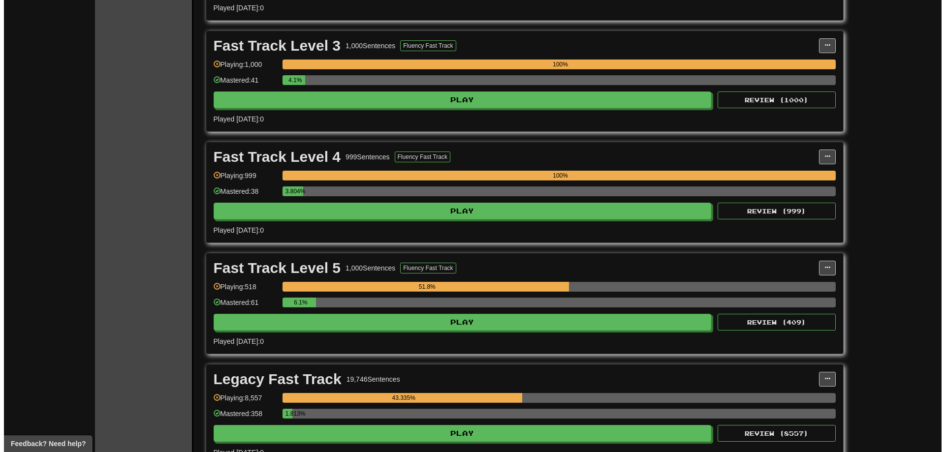
scroll to position [443, 0]
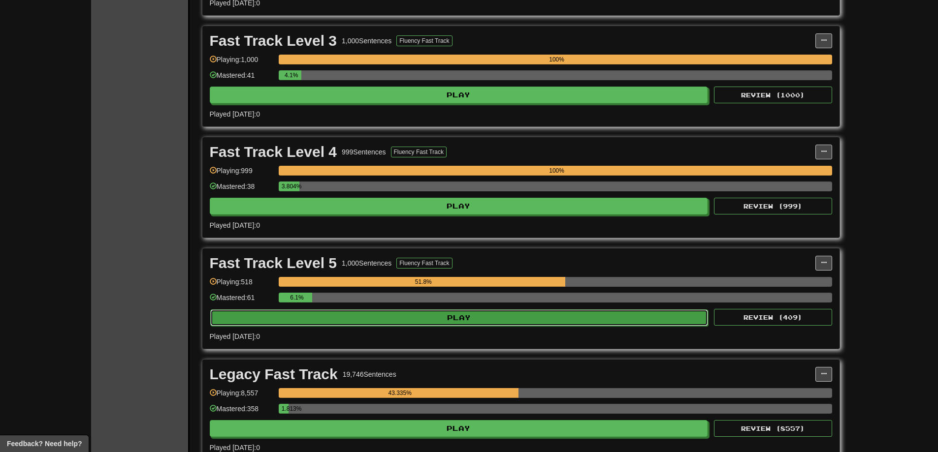
click at [504, 319] on button "Play" at bounding box center [459, 318] width 498 height 17
select select "**"
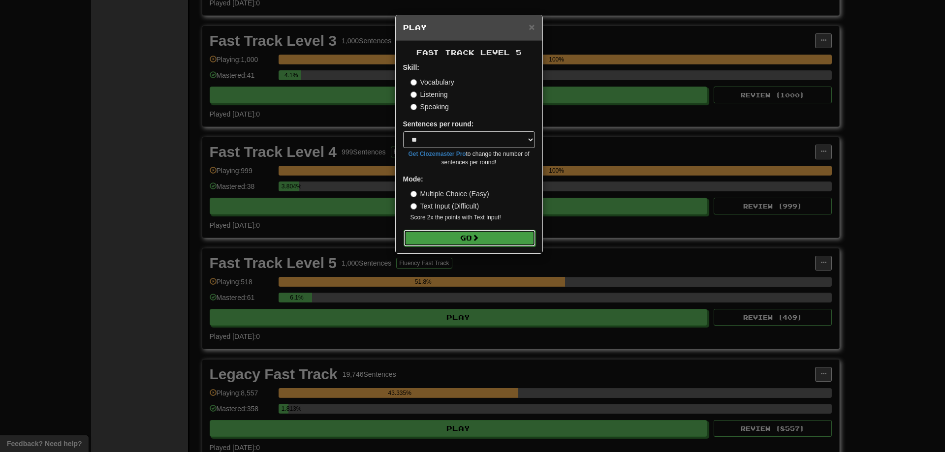
click at [469, 239] on button "Go" at bounding box center [470, 238] width 132 height 17
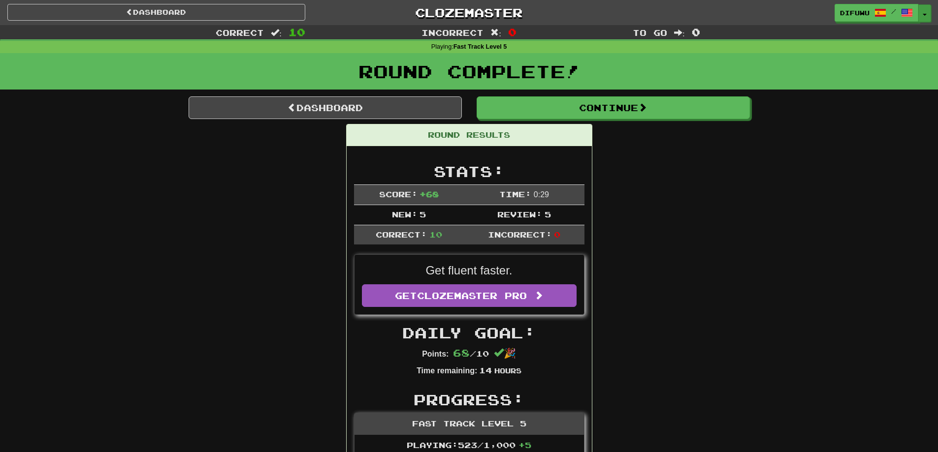
click at [923, 9] on button "Toggle Dropdown" at bounding box center [924, 13] width 13 height 18
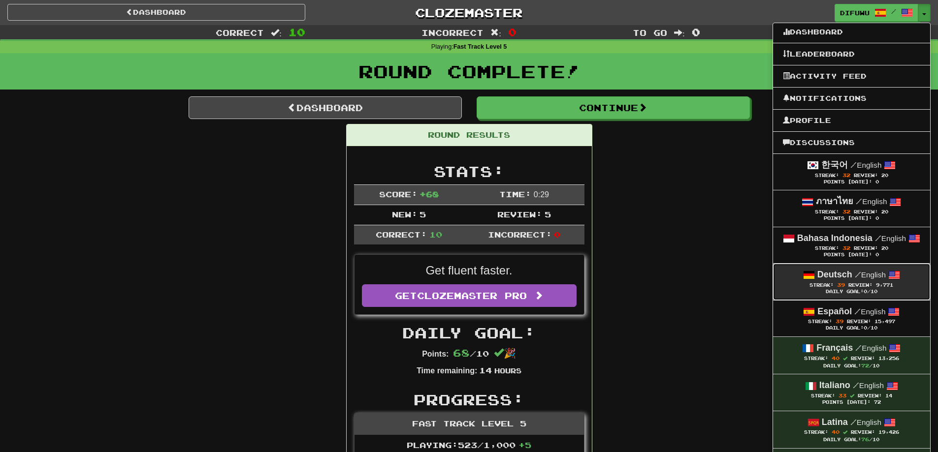
click at [812, 280] on span at bounding box center [809, 275] width 12 height 12
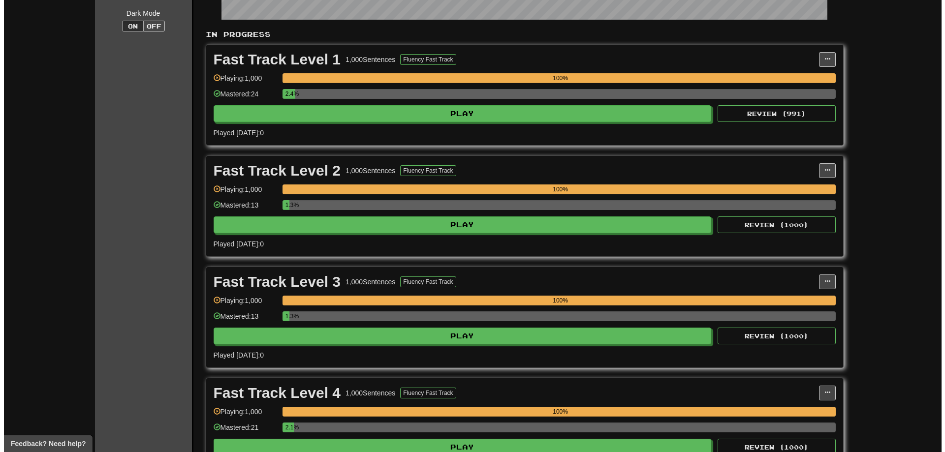
scroll to position [345, 0]
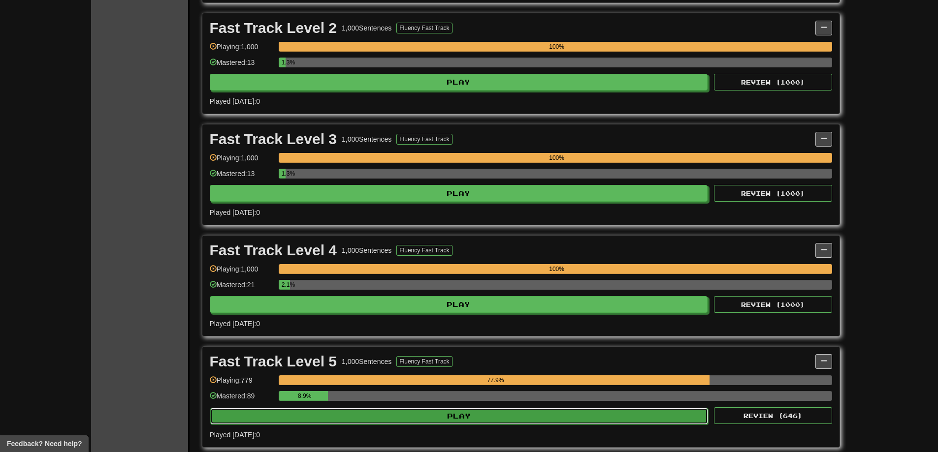
click at [538, 419] on button "Play" at bounding box center [459, 416] width 498 height 17
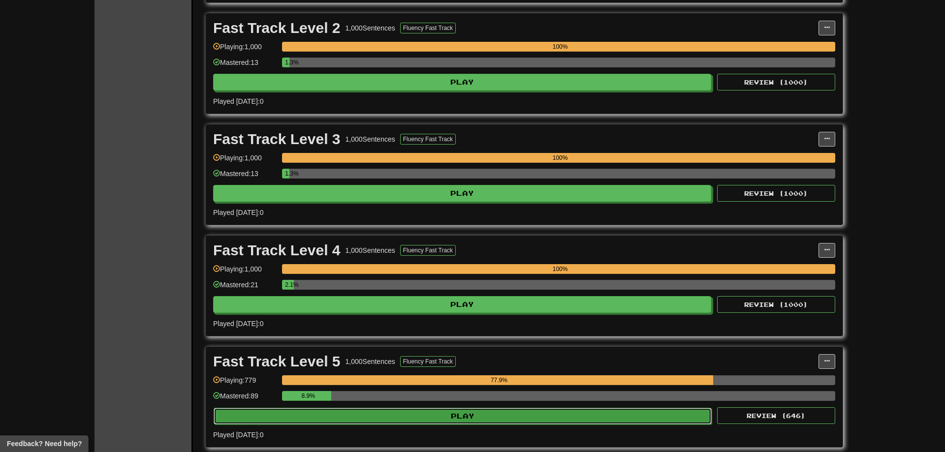
select select "**"
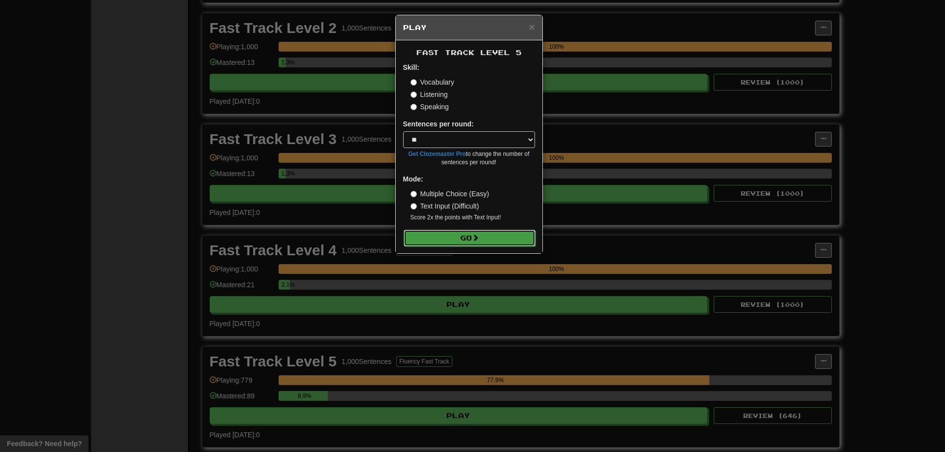
click at [460, 238] on button "Go" at bounding box center [470, 238] width 132 height 17
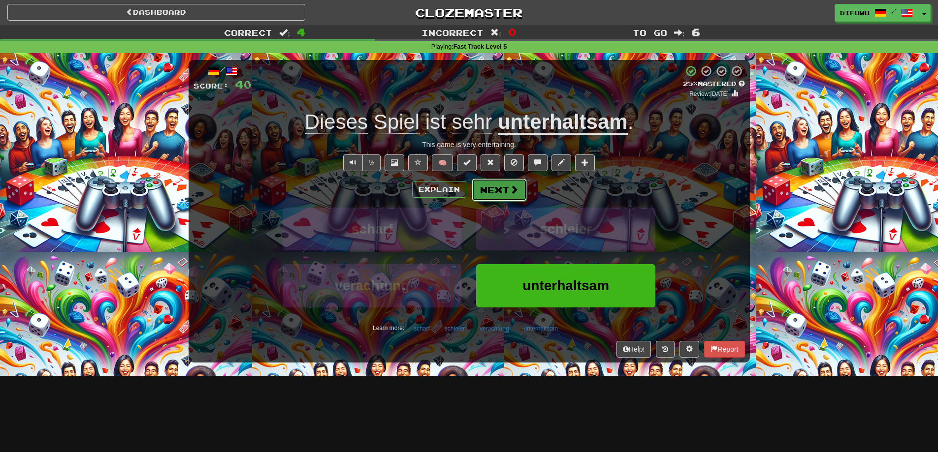
click at [514, 190] on span at bounding box center [514, 189] width 9 height 9
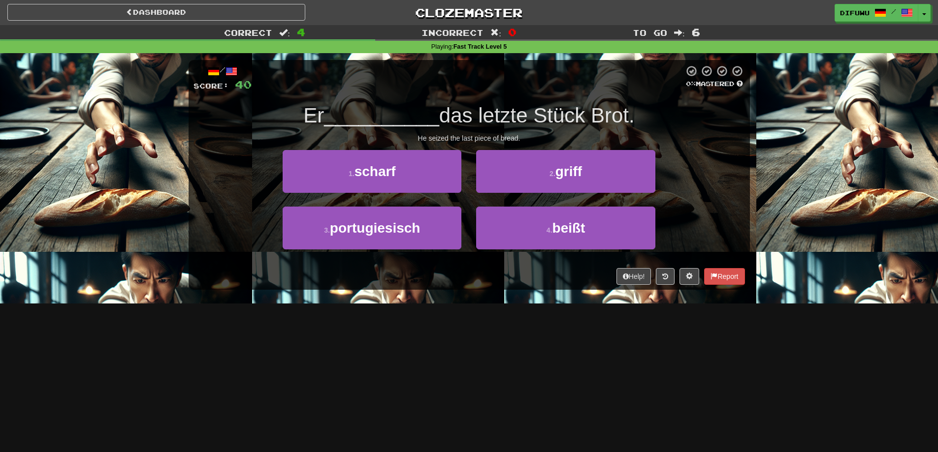
click at [471, 200] on div "2 . griff" at bounding box center [565, 178] width 193 height 57
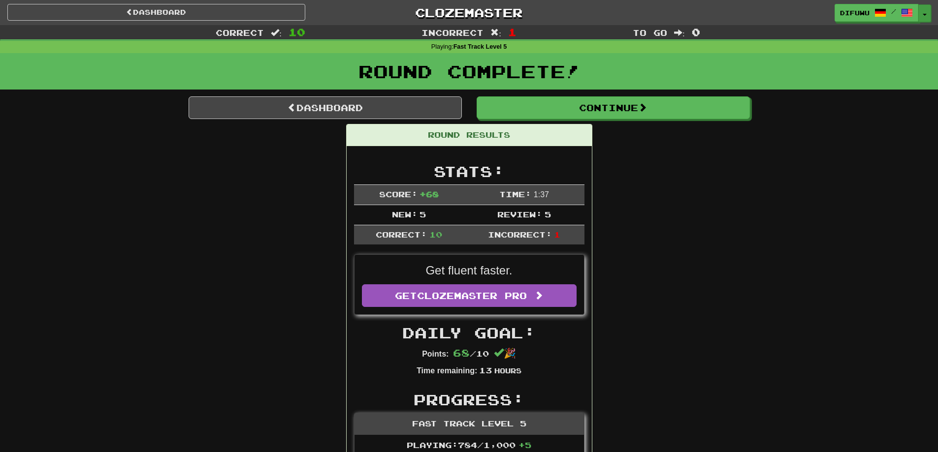
click at [929, 11] on button "Toggle Dropdown" at bounding box center [924, 13] width 13 height 18
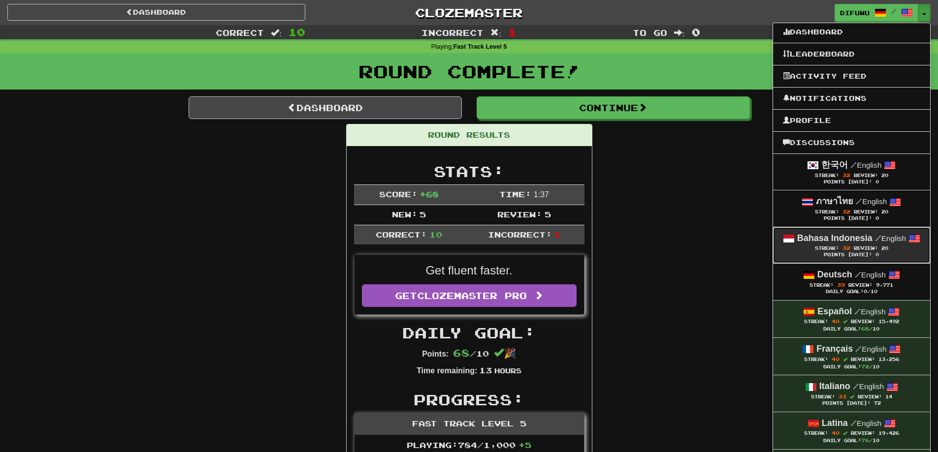
click at [811, 250] on div "Streak: 32 Review: 20" at bounding box center [851, 248] width 137 height 7
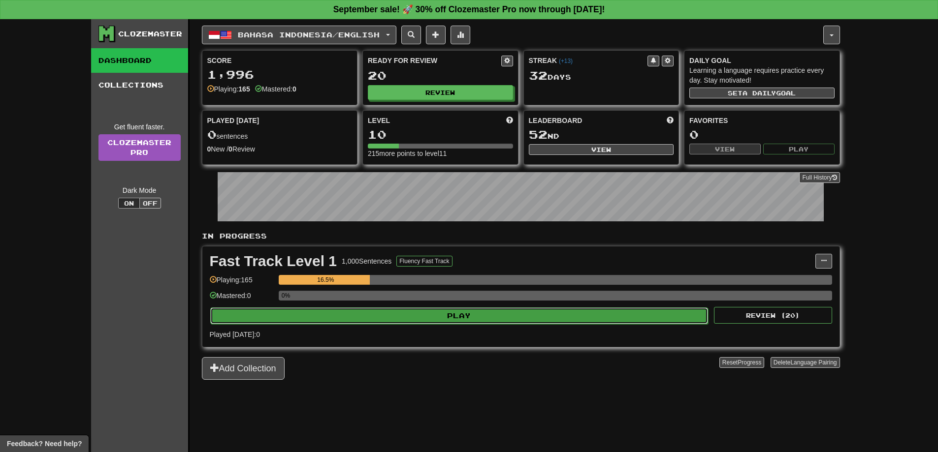
click at [555, 311] on button "Play" at bounding box center [459, 316] width 498 height 17
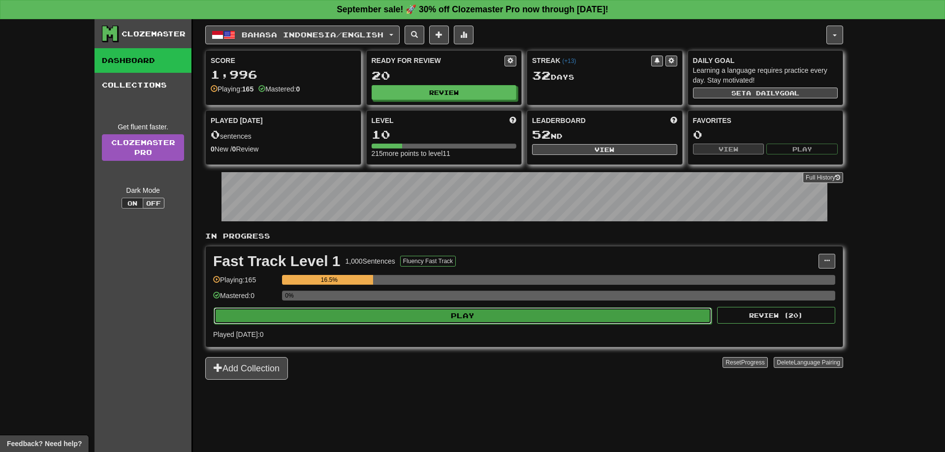
select select "**"
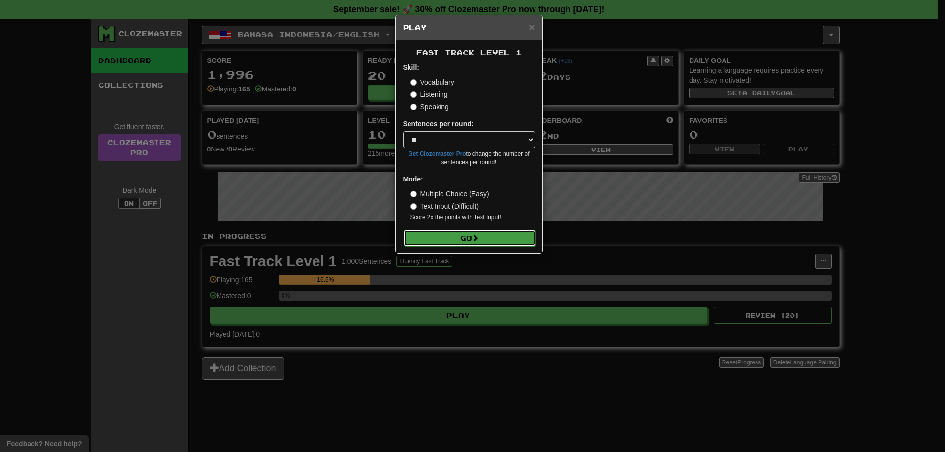
click at [455, 236] on button "Go" at bounding box center [470, 238] width 132 height 17
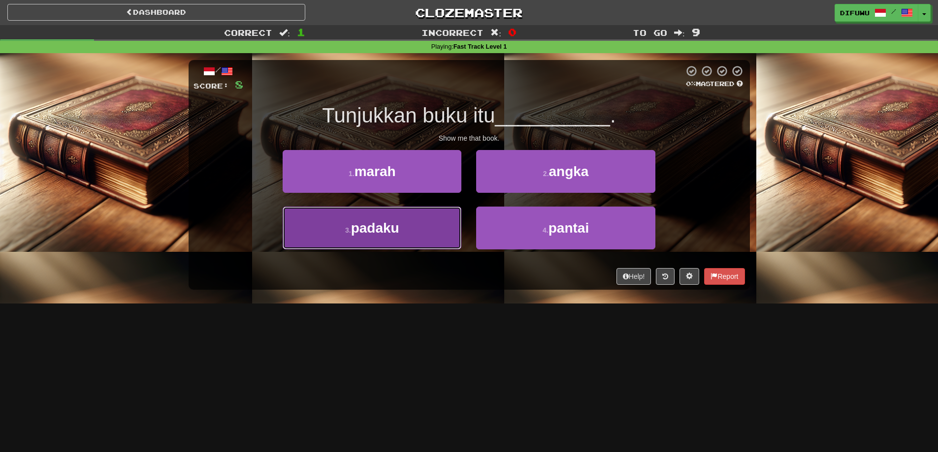
click at [396, 241] on button "3 . [GEOGRAPHIC_DATA]" at bounding box center [372, 228] width 179 height 43
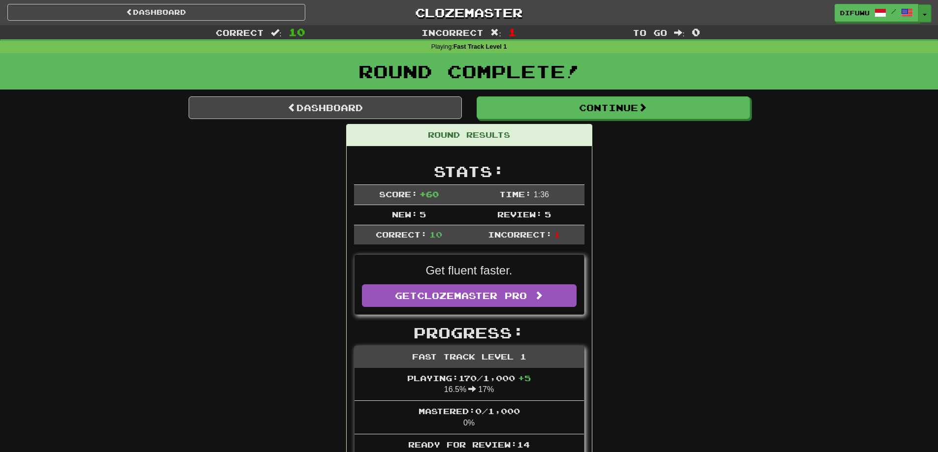
click at [926, 4] on div "difuwu / Toggle Dropdown Dashboard Leaderboard Activity Feed Notifications Prof…" at bounding box center [882, 13] width 96 height 18
click at [928, 11] on button "Toggle Dropdown" at bounding box center [924, 13] width 13 height 18
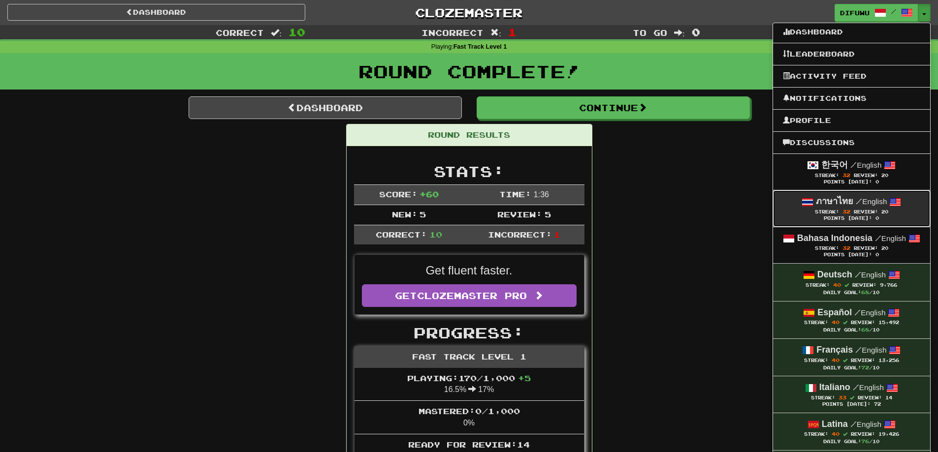
click at [872, 206] on div "ภาษาไทย / English" at bounding box center [851, 201] width 137 height 13
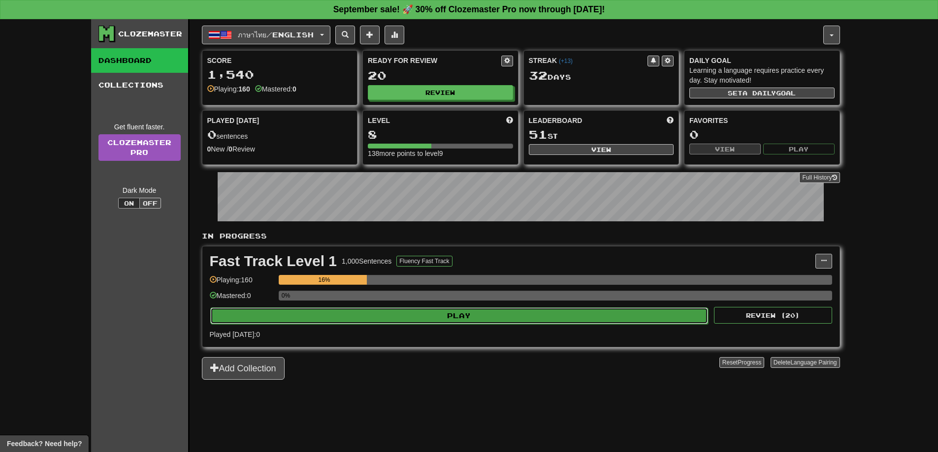
click at [545, 309] on button "Play" at bounding box center [459, 316] width 498 height 17
select select "**"
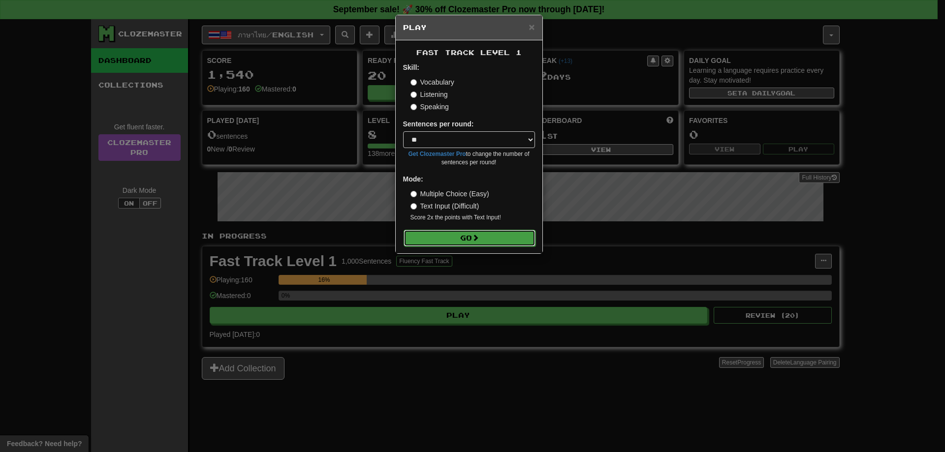
click at [474, 242] on button "Go" at bounding box center [470, 238] width 132 height 17
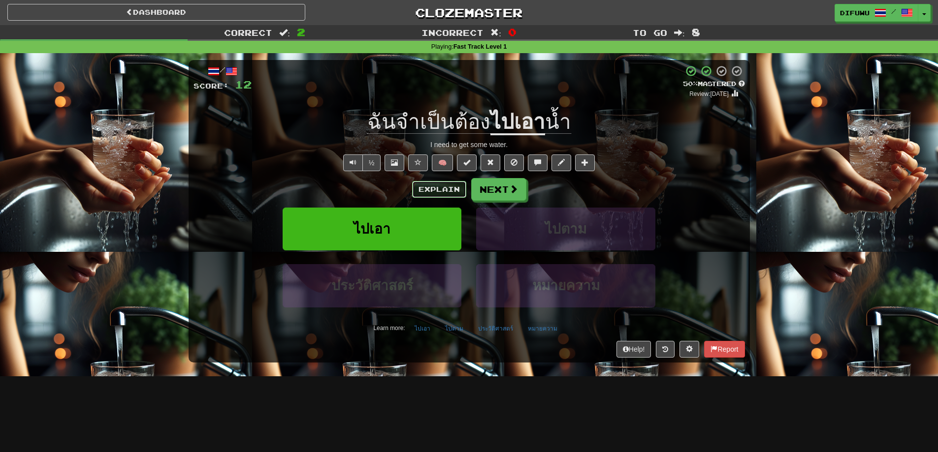
click at [441, 183] on button "Explain" at bounding box center [439, 189] width 54 height 17
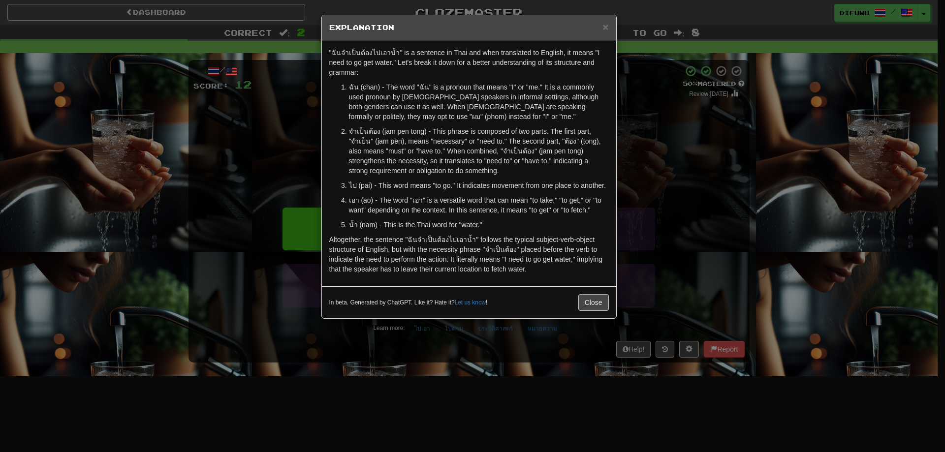
click at [705, 234] on div "× Explanation "ฉันจำเป็นต้องไปเอาน้ำ" is a sentence in Thai and when translated…" at bounding box center [472, 226] width 945 height 452
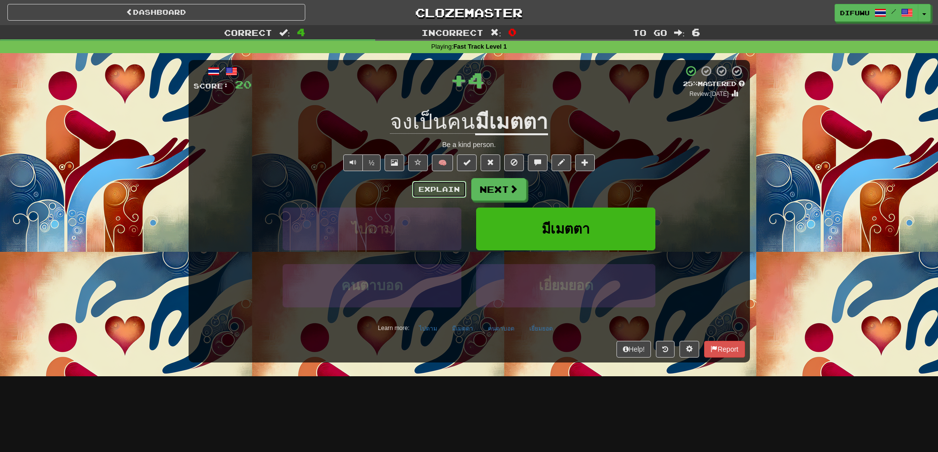
click at [438, 186] on button "Explain" at bounding box center [439, 189] width 54 height 17
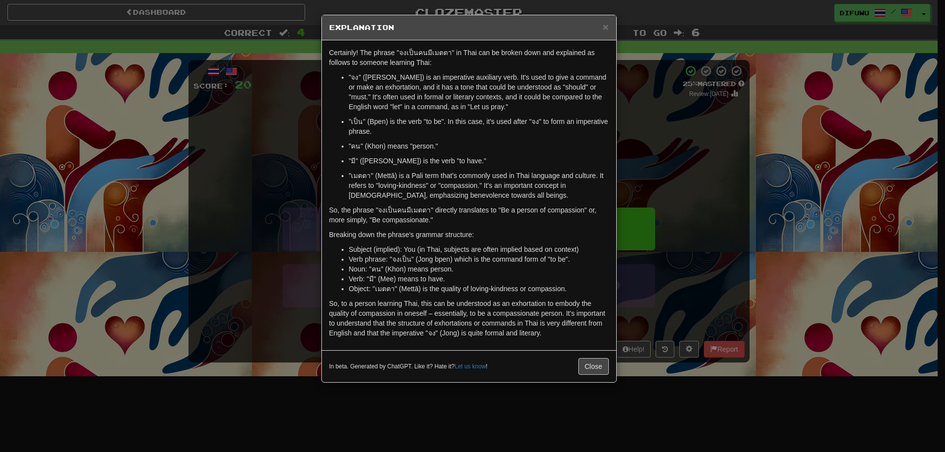
click at [674, 185] on div "× Explanation Certainly! The phrase "จงเป็นคนมีเมตตา" in Thai can be broken dow…" at bounding box center [472, 226] width 945 height 452
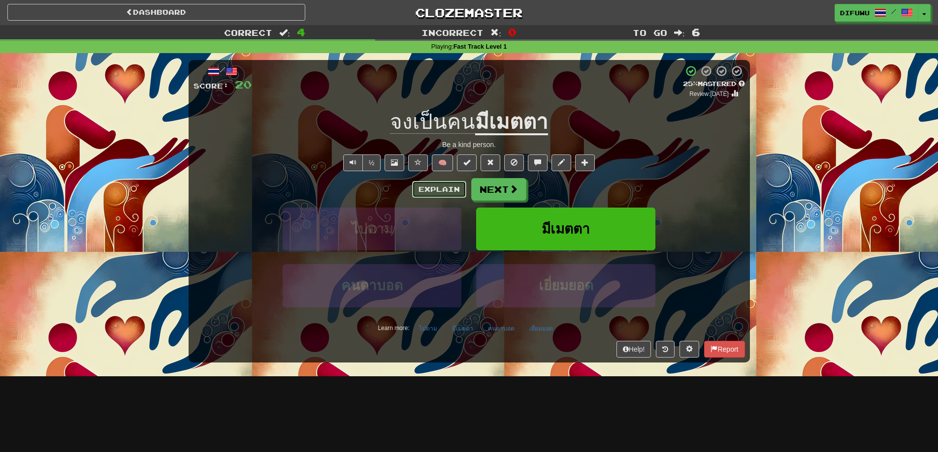
click at [419, 187] on button "Explain" at bounding box center [439, 189] width 54 height 17
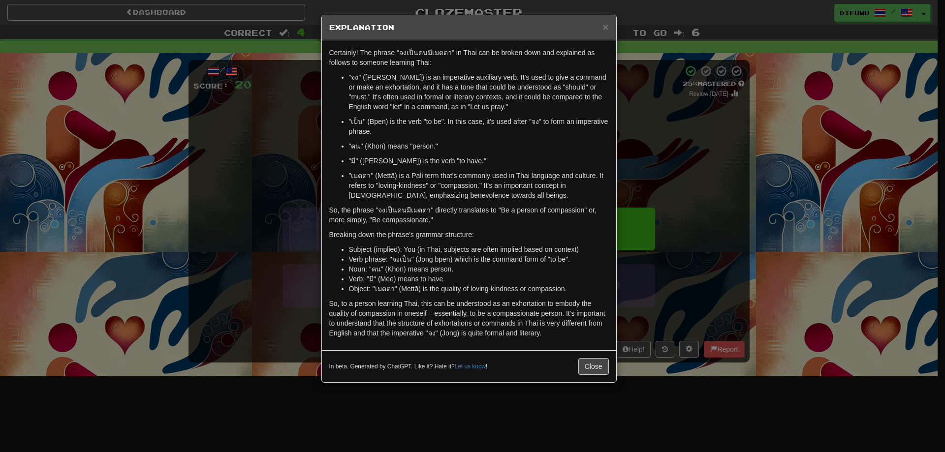
click at [712, 200] on div "× Explanation Certainly! The phrase "จงเป็นคนมีเมตตา" in Thai can be broken dow…" at bounding box center [472, 226] width 945 height 452
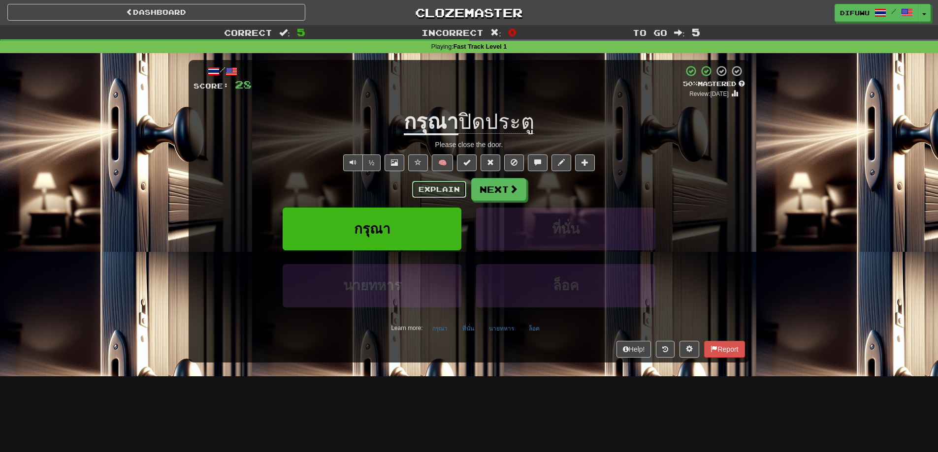
click at [432, 187] on button "Explain" at bounding box center [439, 189] width 54 height 17
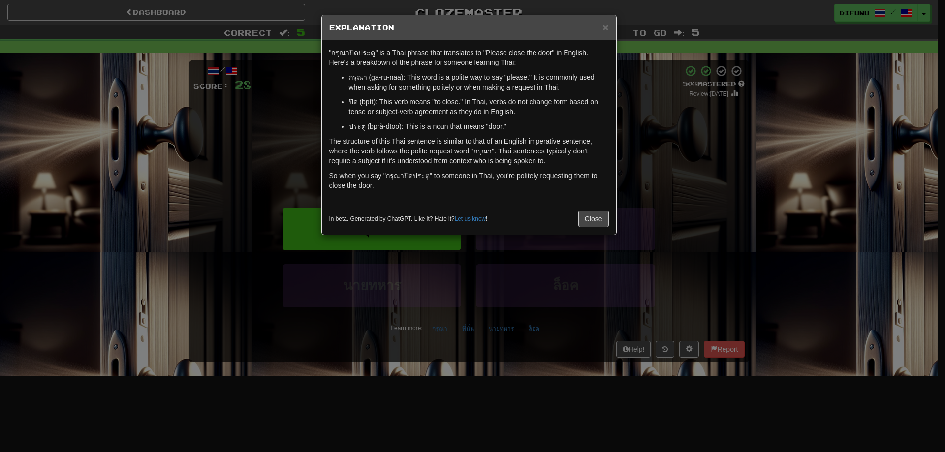
click at [686, 164] on div "× Explanation "กรุณาปิดประตู" is a Thai phrase that translates to "Please close…" at bounding box center [472, 226] width 945 height 452
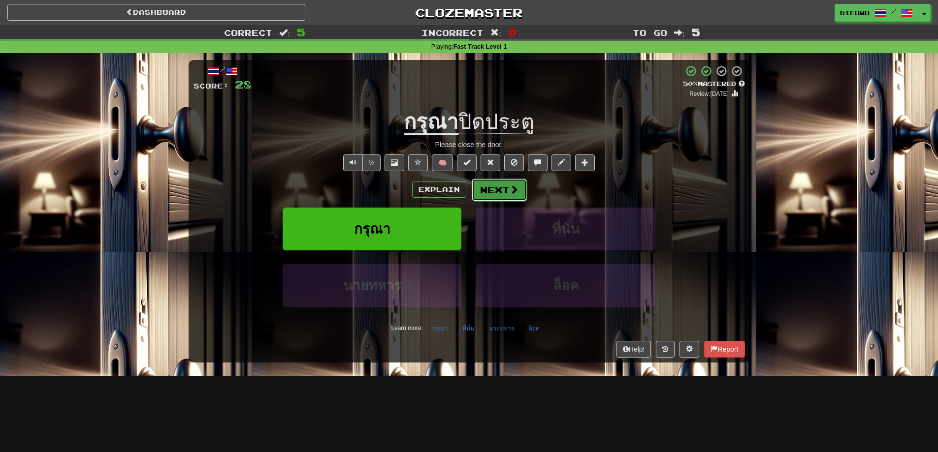
click at [511, 196] on button "Next" at bounding box center [499, 190] width 55 height 23
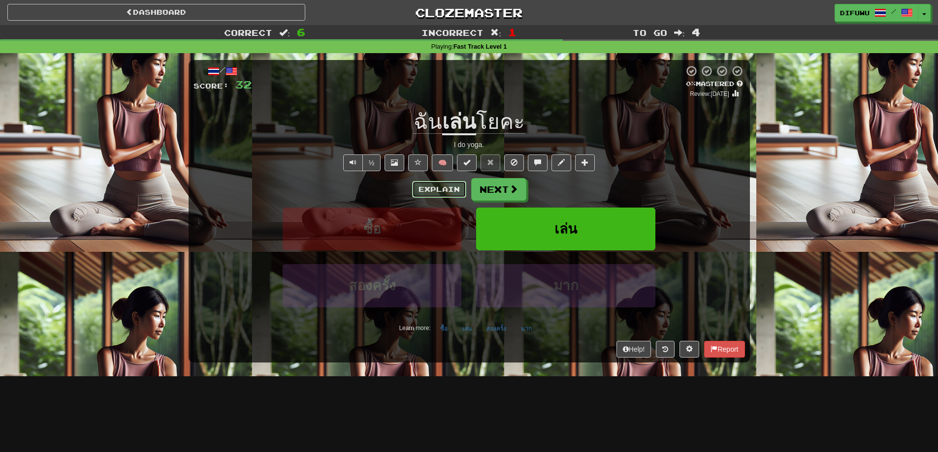
click at [435, 189] on button "Explain" at bounding box center [439, 189] width 54 height 17
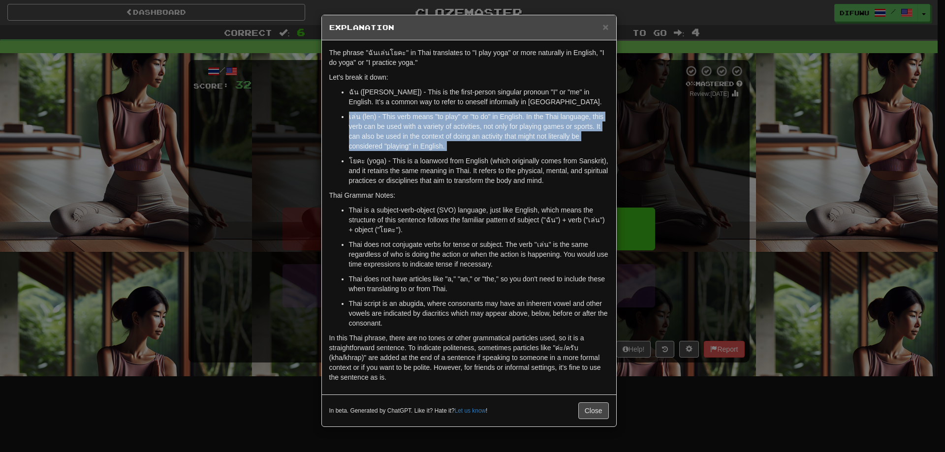
drag, startPoint x: 568, startPoint y: 111, endPoint x: 590, endPoint y: 154, distance: 48.2
click at [590, 154] on ul "ฉัน (chan) - This is the first-person singular pronoun "I" or "me" in English. …" at bounding box center [469, 136] width 280 height 98
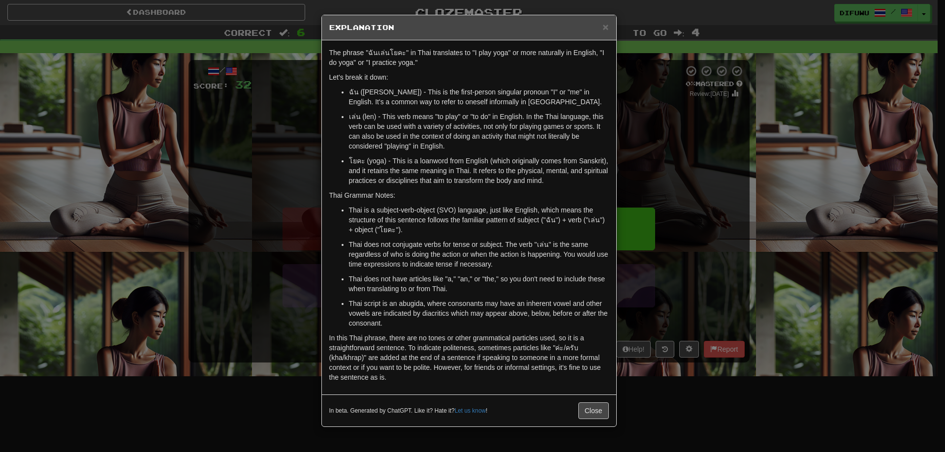
click at [721, 173] on div "× Explanation The phrase "ฉันเล่นโยคะ" in Thai translates to "I play yoga" or m…" at bounding box center [472, 226] width 945 height 452
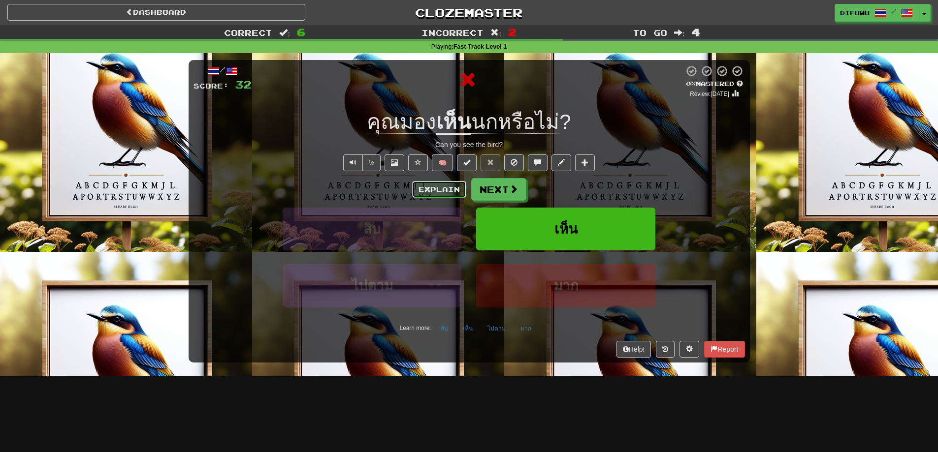
click at [440, 191] on button "Explain" at bounding box center [439, 189] width 54 height 17
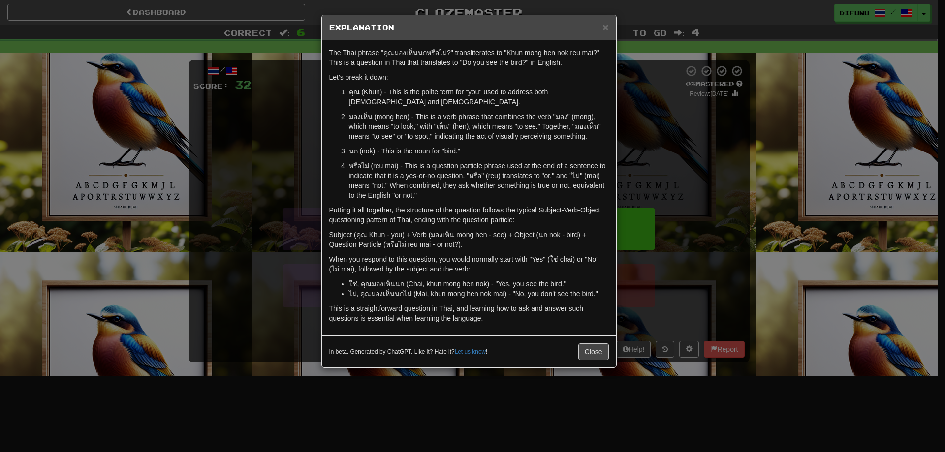
click at [688, 193] on div "× Explanation The Thai phrase "คุณมองเห็นนกหรือไม่?" transliterates to "Khun mo…" at bounding box center [472, 226] width 945 height 452
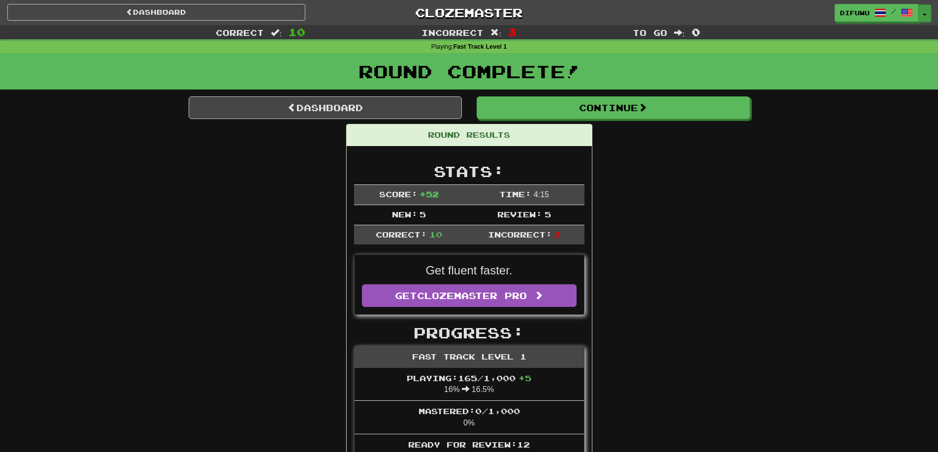
click at [930, 12] on button "Toggle Dropdown" at bounding box center [924, 13] width 13 height 18
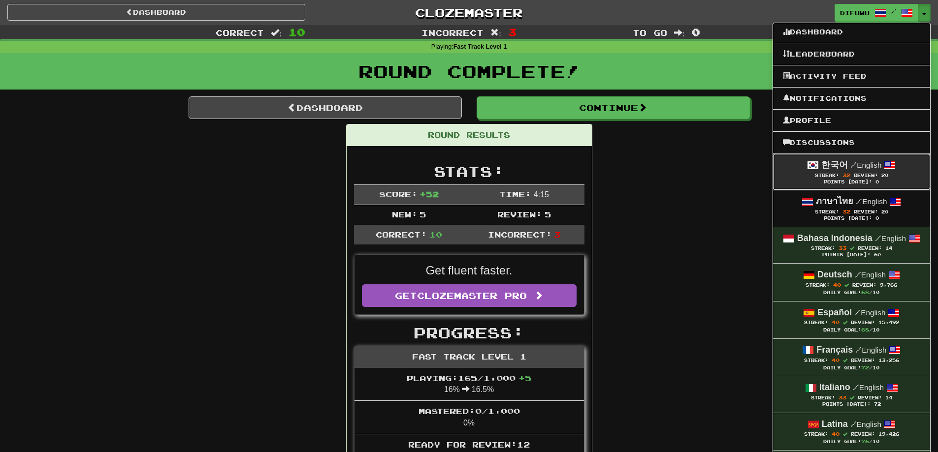
click at [842, 175] on span "32" at bounding box center [846, 175] width 8 height 6
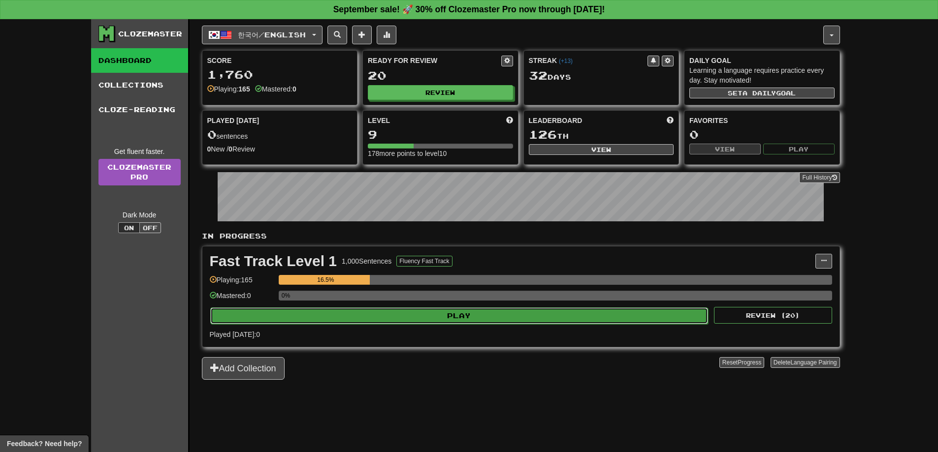
click at [556, 311] on button "Play" at bounding box center [459, 316] width 498 height 17
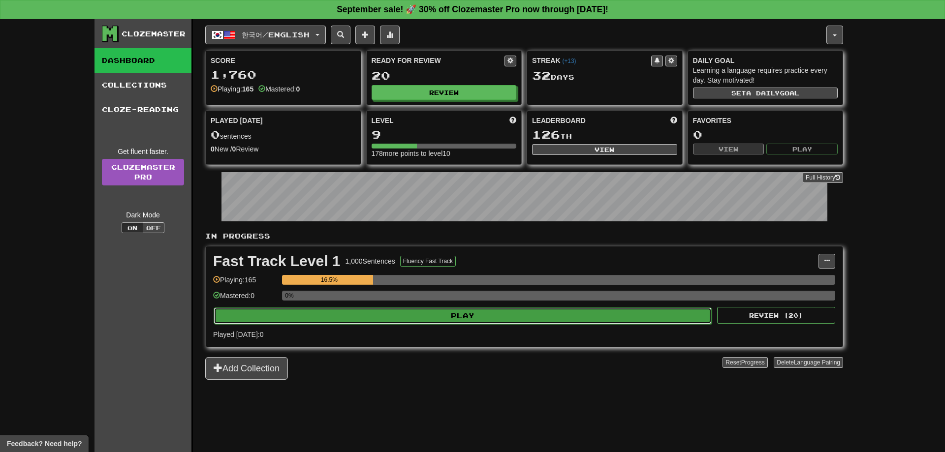
select select "**"
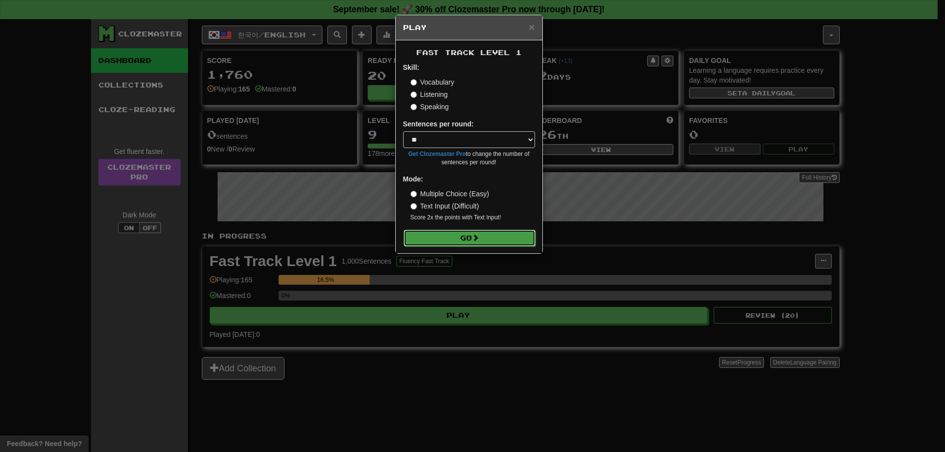
click at [454, 239] on button "Go" at bounding box center [470, 238] width 132 height 17
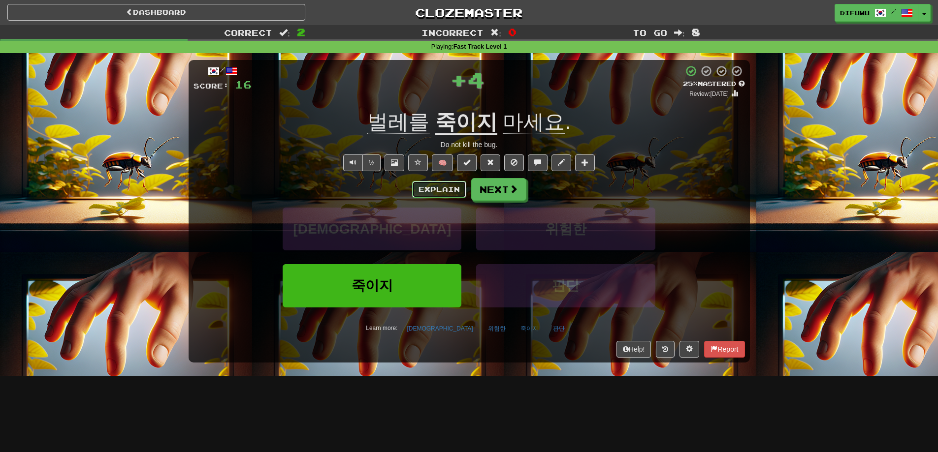
click at [454, 193] on button "Explain" at bounding box center [439, 189] width 54 height 17
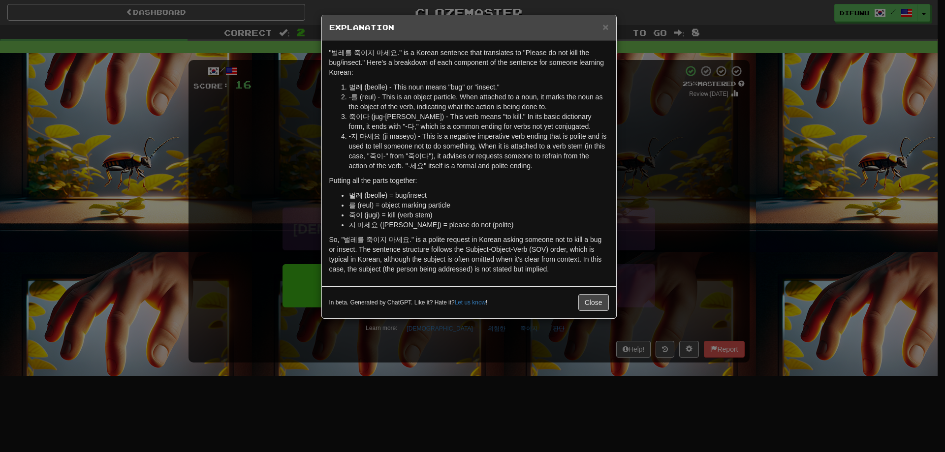
click at [675, 223] on div "× Explanation "벌레를 죽이지 마세요." is a Korean sentence that translates to "Please do…" at bounding box center [472, 226] width 945 height 452
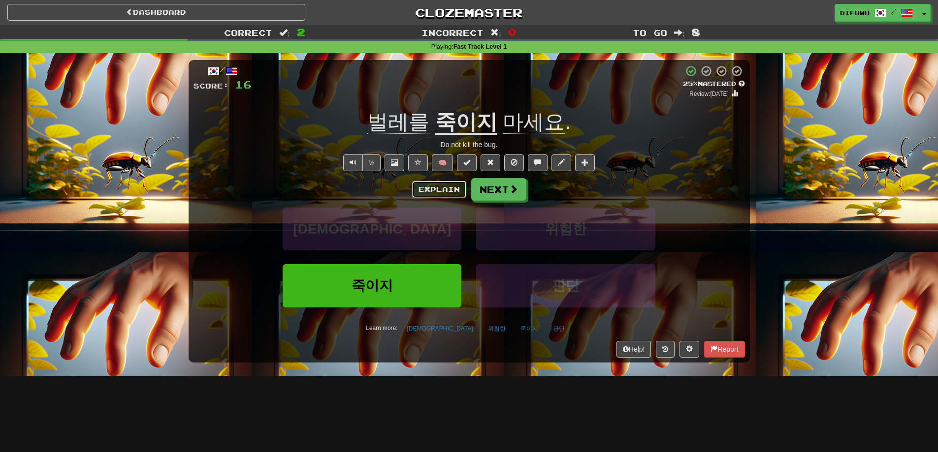
click at [438, 193] on button "Explain" at bounding box center [439, 189] width 54 height 17
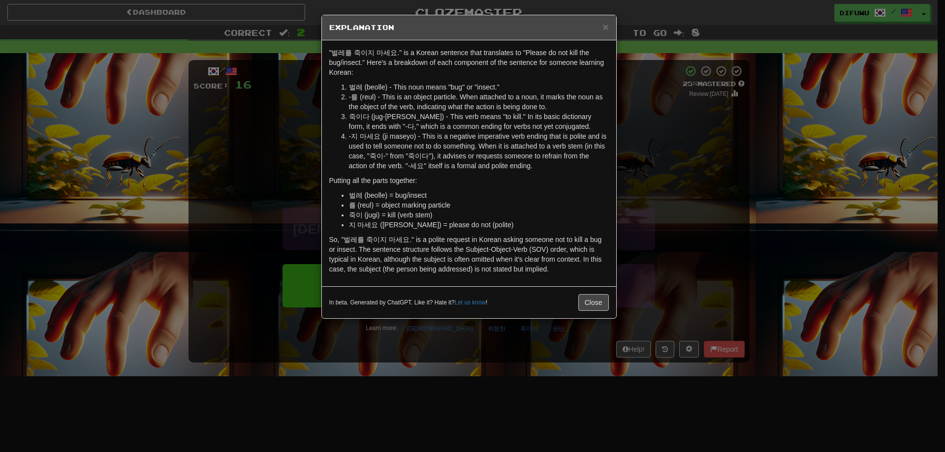
click at [713, 214] on div "× Explanation "벌레를 죽이지 마세요." is a Korean sentence that translates to "Please do…" at bounding box center [472, 226] width 945 height 452
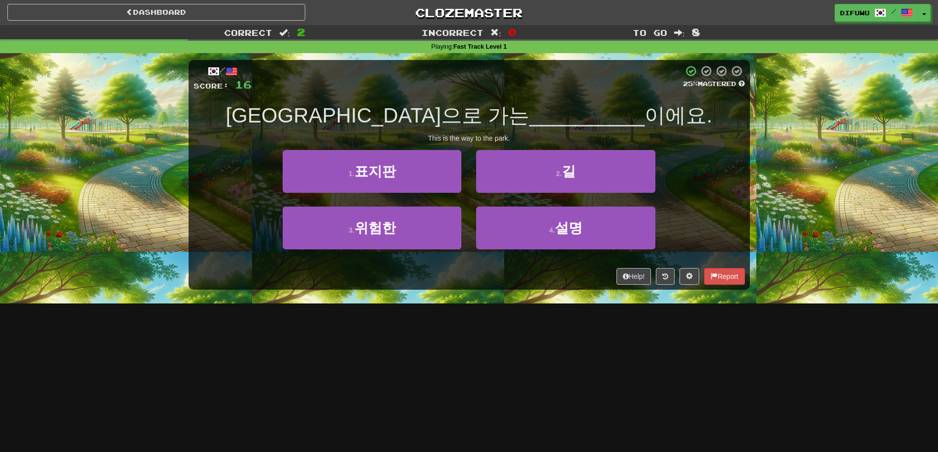
click at [490, 377] on div "Dashboard Clozemaster difuwu / Toggle Dropdown Dashboard Leaderboard Activity F…" at bounding box center [469, 226] width 938 height 452
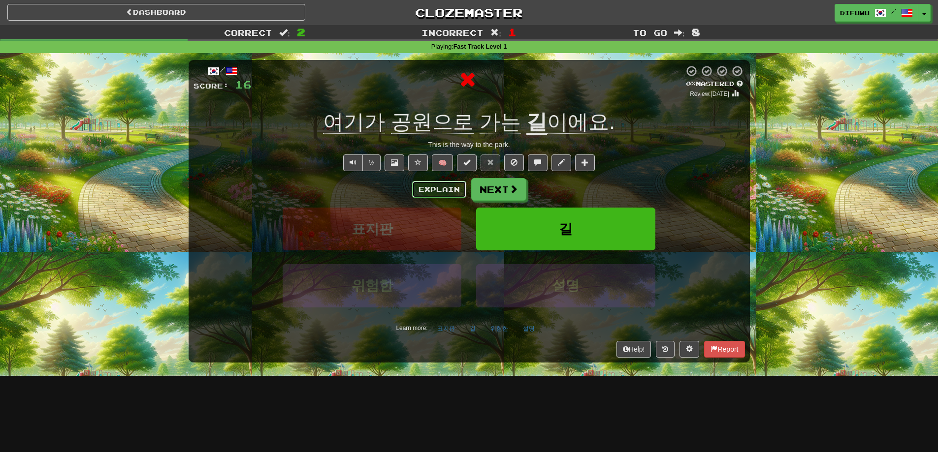
click at [432, 185] on button "Explain" at bounding box center [439, 189] width 54 height 17
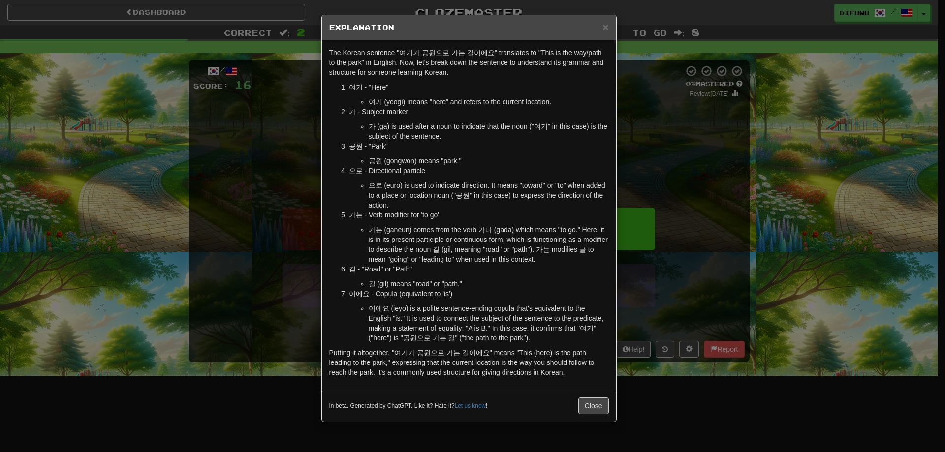
click at [681, 158] on div "× Explanation The Korean sentence "여기가 공원으로 가는 길이에요" translates to "This is the…" at bounding box center [472, 226] width 945 height 452
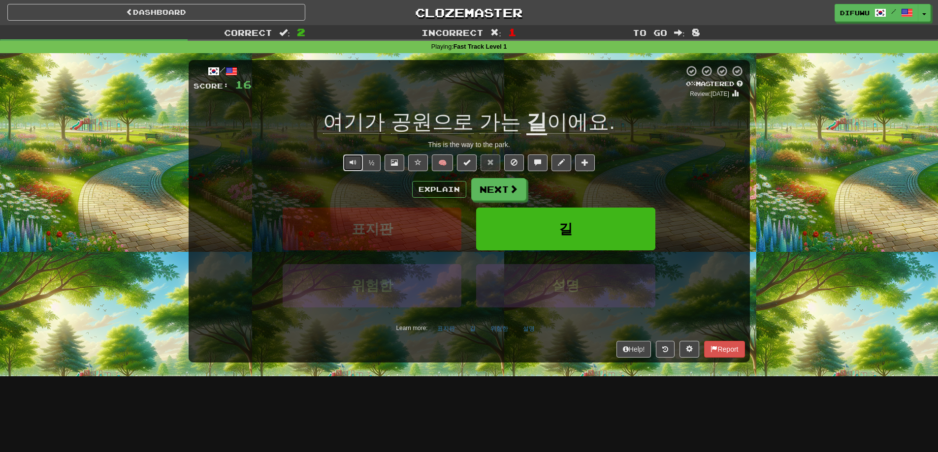
click at [346, 166] on button "Text-to-speech controls" at bounding box center [353, 163] width 20 height 17
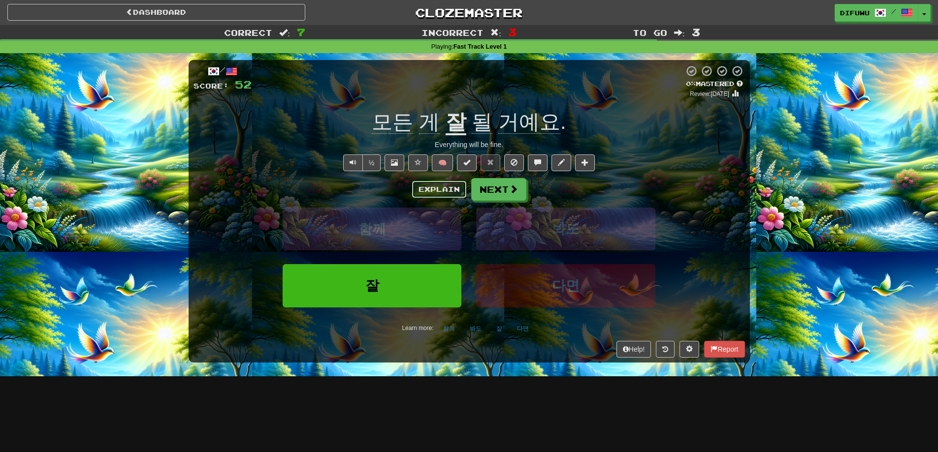
click at [438, 188] on button "Explain" at bounding box center [439, 189] width 54 height 17
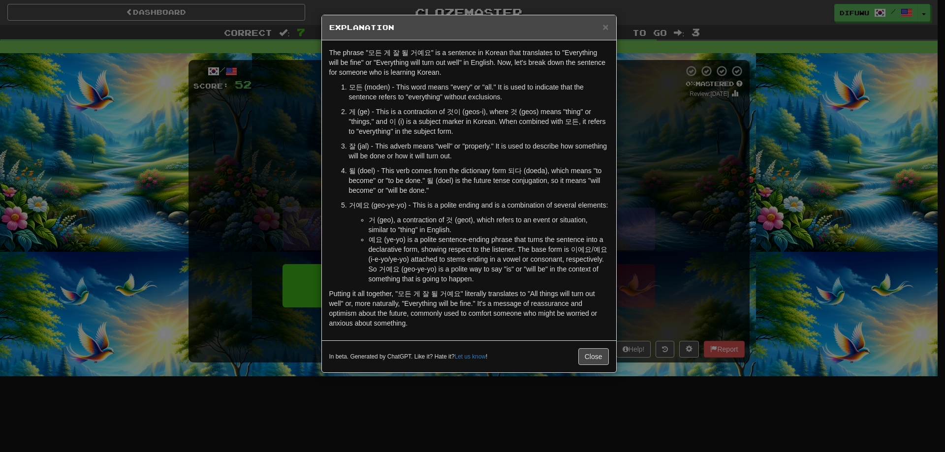
click at [703, 248] on div "× Explanation The phrase "모든 게 잘 될 거예요" is a sentence in Korean that translates…" at bounding box center [472, 226] width 945 height 452
